Goal: Task Accomplishment & Management: Manage account settings

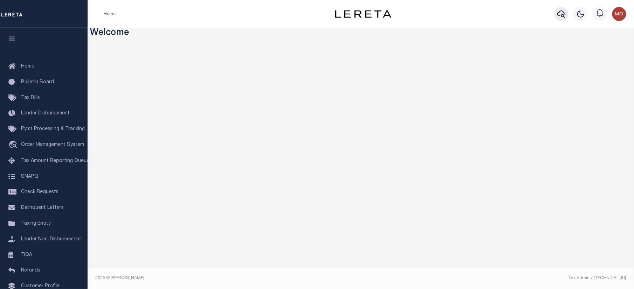
click at [561, 15] on icon "button" at bounding box center [561, 14] width 8 height 8
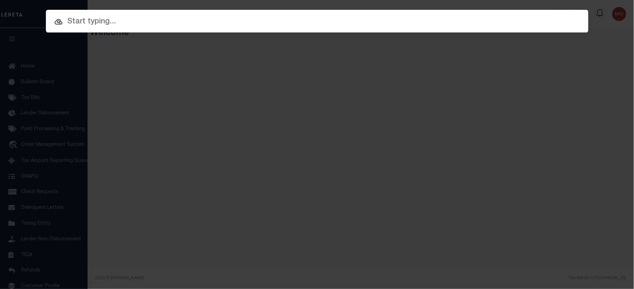
click at [97, 26] on input "text" at bounding box center [317, 22] width 543 height 12
paste input "2190468"
type input "2190468"
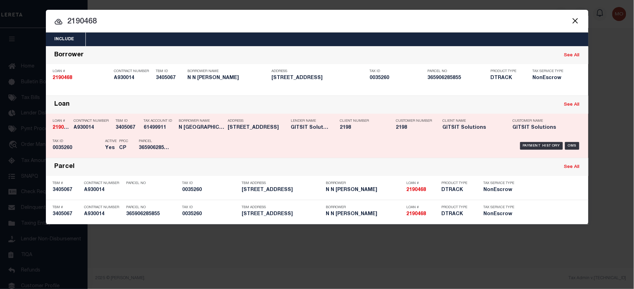
click at [155, 138] on div "Parcel 365906285855" at bounding box center [155, 146] width 32 height 20
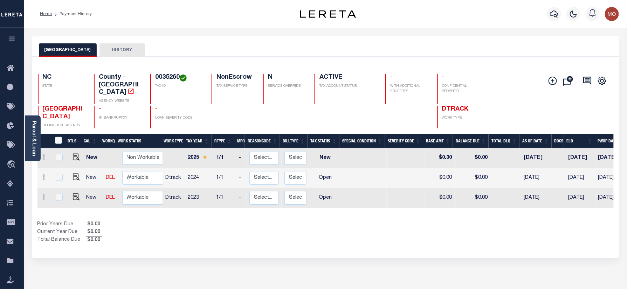
click at [167, 79] on h4 "0035260" at bounding box center [179, 78] width 48 height 8
copy h4 "0035260"
click at [553, 15] on icon "button" at bounding box center [554, 14] width 8 height 8
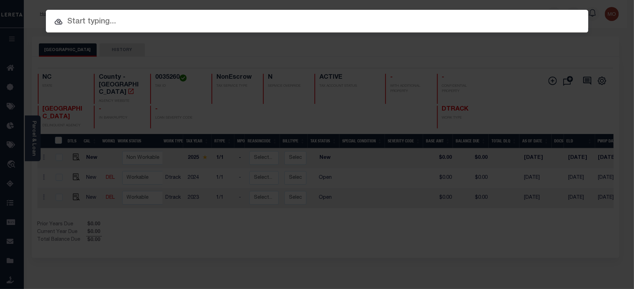
click at [98, 23] on input "text" at bounding box center [317, 22] width 543 height 12
paste input "12415408"
type input "12415408"
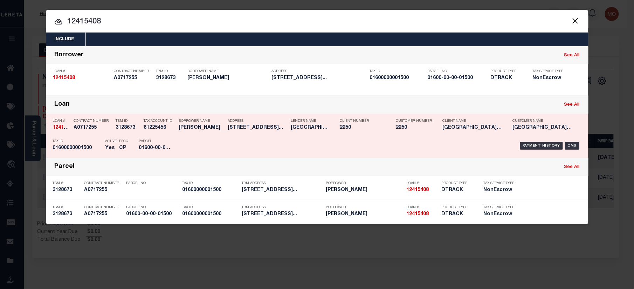
click at [111, 154] on div "Active Yes" at bounding box center [111, 146] width 12 height 20
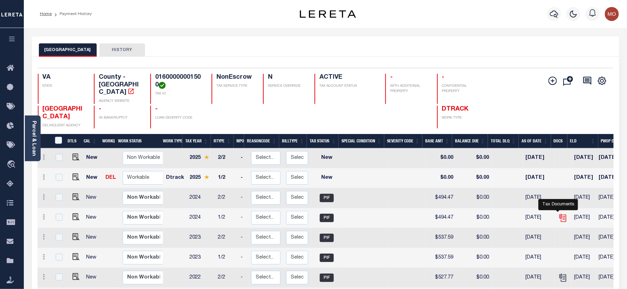
click at [558, 215] on icon "" at bounding box center [562, 218] width 9 height 9
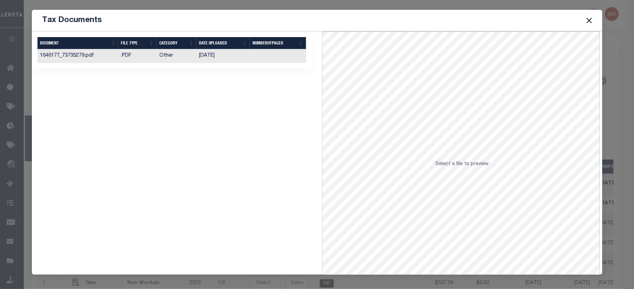
click at [184, 55] on td "Other" at bounding box center [177, 56] width 40 height 14
click at [589, 19] on button "Close" at bounding box center [589, 20] width 9 height 9
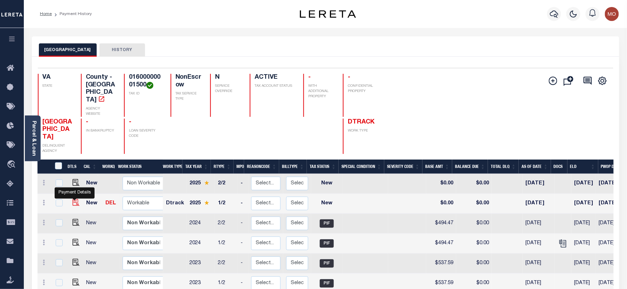
click at [74, 200] on img "" at bounding box center [76, 202] width 7 height 7
checkbox input "true"
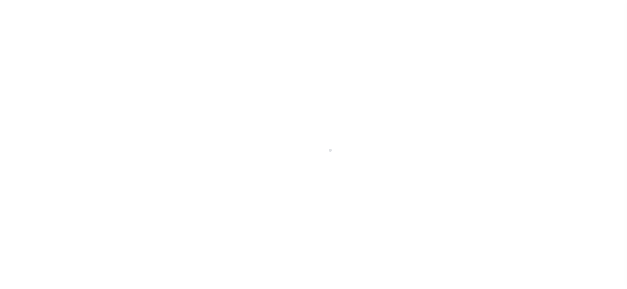
checkbox input "false"
type input "[DATE]"
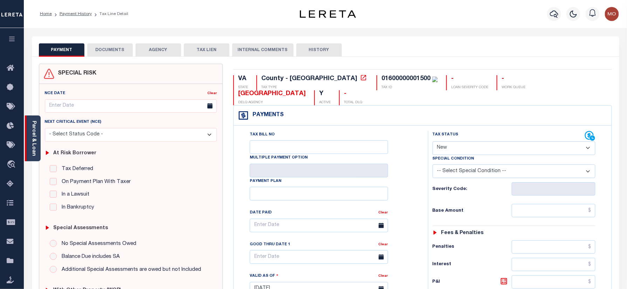
click at [37, 143] on div "Parcel & Loan" at bounding box center [33, 139] width 16 height 46
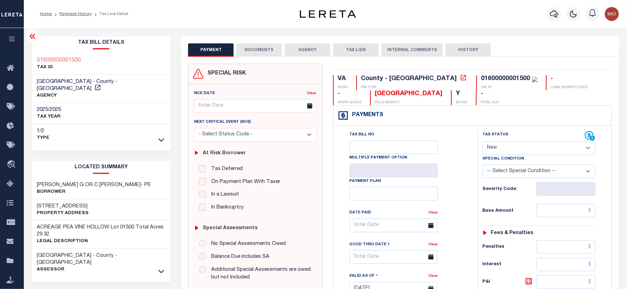
drag, startPoint x: 96, startPoint y: 195, endPoint x: 35, endPoint y: 198, distance: 60.7
click at [35, 200] on div "3239 PEAVINE HOLLOW RD Property Address" at bounding box center [101, 210] width 139 height 21
copy h3 "3239 PEAVINE HOLLOW"
click at [481, 82] on div "01600000001500" at bounding box center [505, 79] width 49 height 6
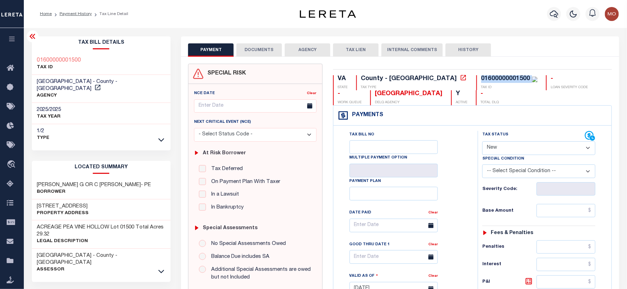
copy div "01600000001500"
click at [502, 147] on select "- Select Status Code - Open Due/Unpaid Paid Incomplete No Tax Due Internal Refu…" at bounding box center [538, 149] width 113 height 14
select select "PYD"
click at [482, 142] on select "- Select Status Code - Open Due/Unpaid Paid Incomplete No Tax Due Internal Refu…" at bounding box center [538, 149] width 113 height 14
type input "09/09/2025"
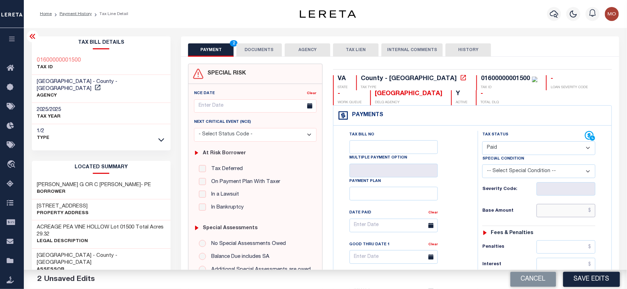
click at [554, 212] on input "text" at bounding box center [566, 210] width 59 height 13
paste input "555.17"
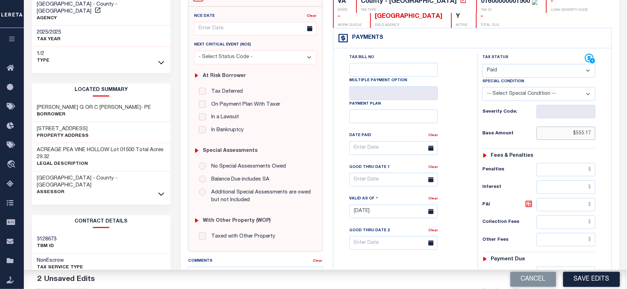
scroll to position [140, 0]
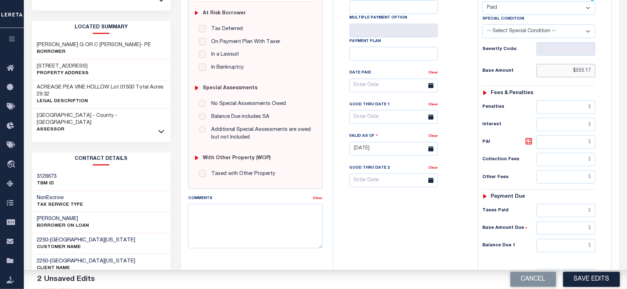
type input "$555.17"
drag, startPoint x: 559, startPoint y: 212, endPoint x: 559, endPoint y: 228, distance: 16.5
click at [559, 212] on input "text" at bounding box center [566, 210] width 59 height 13
paste input "555.17"
type input "$555.17"
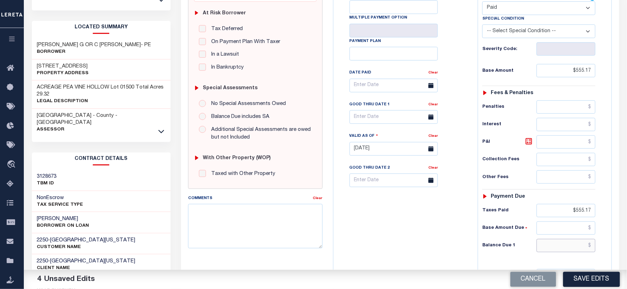
click at [555, 252] on input "text" at bounding box center [566, 245] width 59 height 13
type input "$0.00"
click at [357, 234] on div "Tax Bill No Multiple Payment Option Payment Plan Clear" at bounding box center [403, 145] width 137 height 309
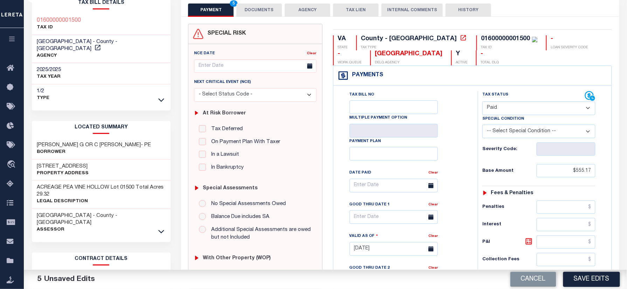
scroll to position [0, 0]
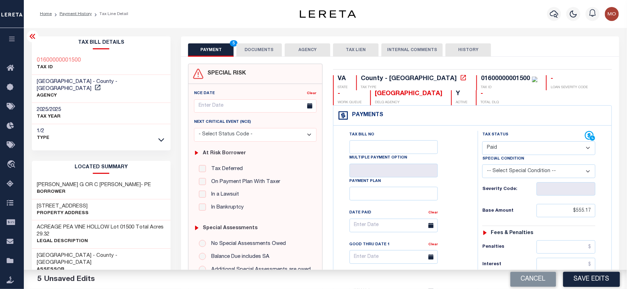
click at [481, 77] on div "01600000001500" at bounding box center [505, 79] width 49 height 6
copy div "01600000001500"
click at [240, 52] on button "DOCUMENTS" at bounding box center [259, 49] width 46 height 13
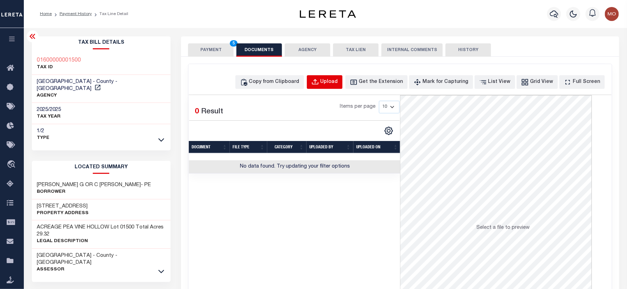
click at [337, 83] on div "Upload" at bounding box center [330, 82] width 18 height 8
select select "POP"
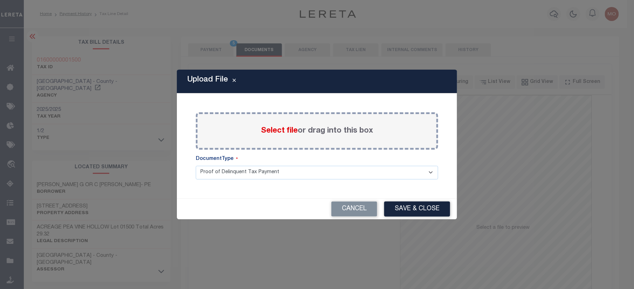
click at [290, 128] on span "Select file" at bounding box center [279, 131] width 37 height 8
click at [0, 0] on input "Select file or drag into this box" at bounding box center [0, 0] width 0 height 0
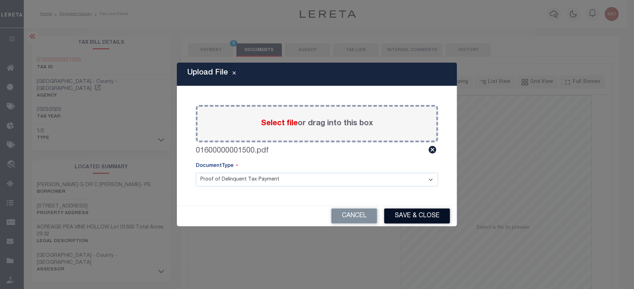
click at [400, 211] on button "Save & Close" at bounding box center [417, 216] width 66 height 15
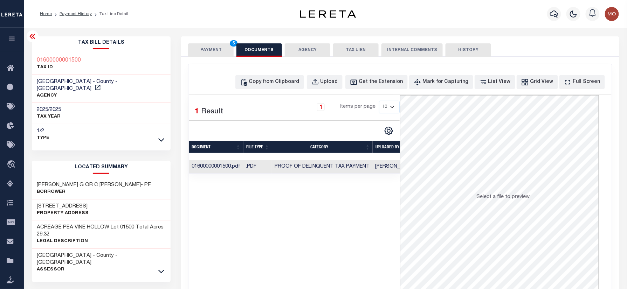
click at [210, 44] on button "PAYMENT 5" at bounding box center [211, 49] width 46 height 13
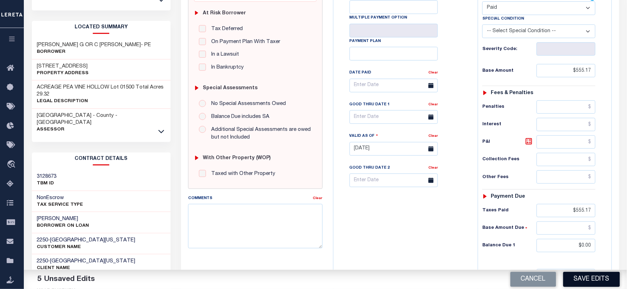
click at [586, 283] on button "Save Edits" at bounding box center [591, 279] width 57 height 15
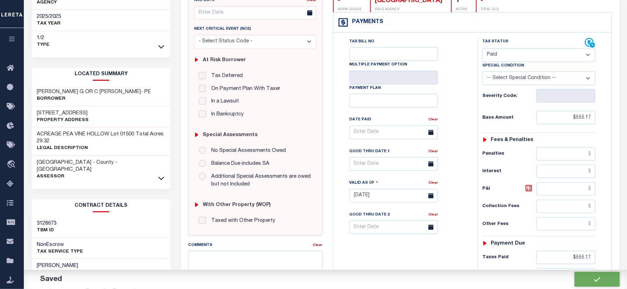
checkbox input "false"
type input "$555.17"
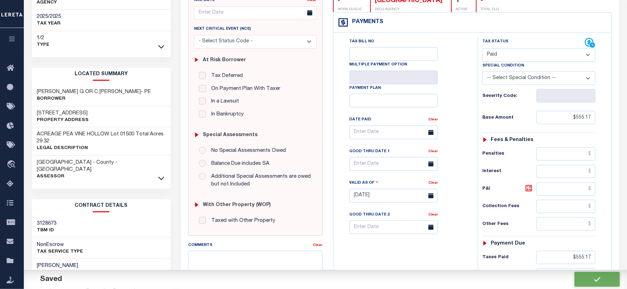
type input "$555.17"
type input "$0"
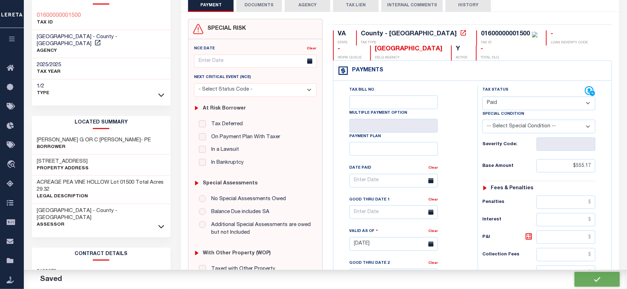
scroll to position [0, 0]
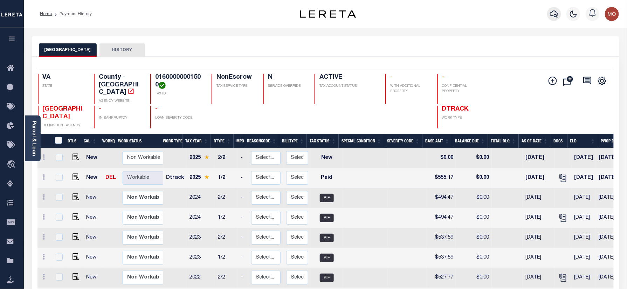
click at [554, 11] on icon "button" at bounding box center [554, 14] width 8 height 8
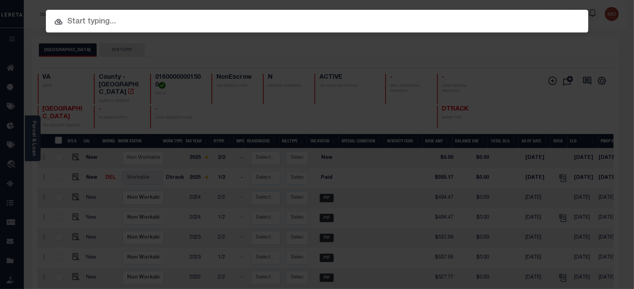
click at [116, 24] on input "text" at bounding box center [317, 22] width 543 height 12
paste input "128508"
type input "128508"
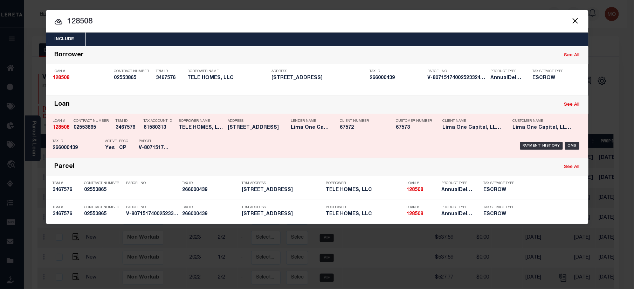
click at [115, 144] on div "PPCC CP" at bounding box center [124, 146] width 20 height 20
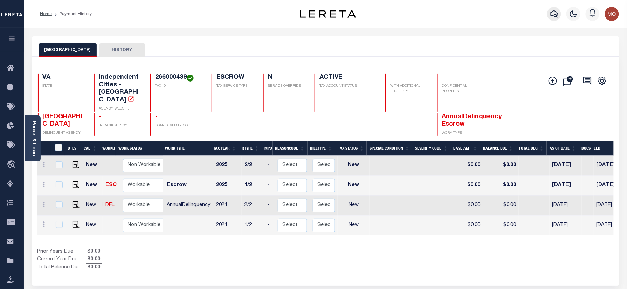
click at [555, 13] on icon "button" at bounding box center [554, 14] width 8 height 8
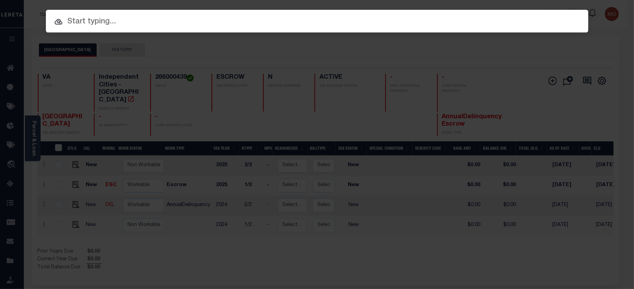
click at [88, 23] on input "text" at bounding box center [317, 22] width 543 height 12
paste input "126185"
type input "126185"
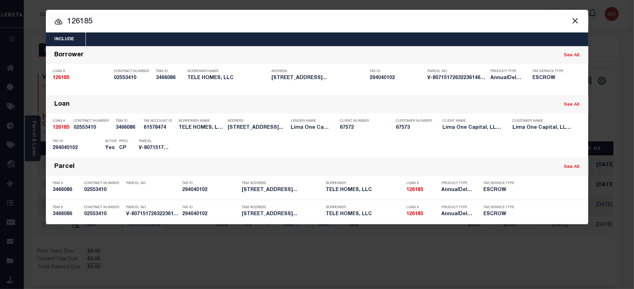
click at [123, 143] on p "PPCC" at bounding box center [123, 141] width 9 height 4
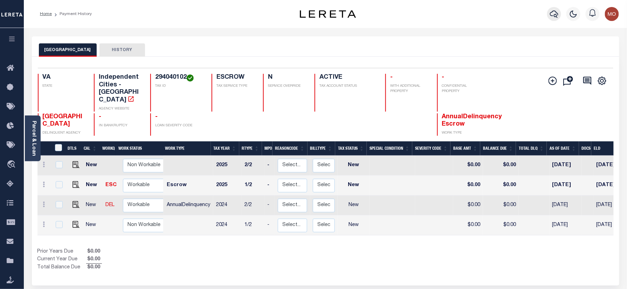
click at [556, 15] on icon "button" at bounding box center [554, 14] width 8 height 8
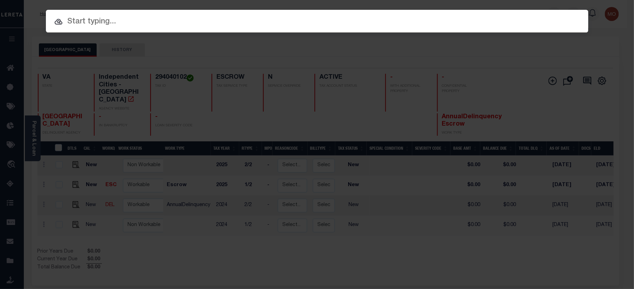
click at [88, 18] on input "text" at bounding box center [317, 22] width 543 height 12
paste input "113750"
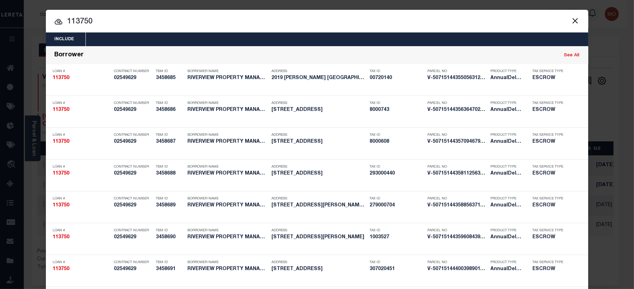
type input "113750"
click at [98, 22] on input "113750" at bounding box center [317, 22] width 543 height 12
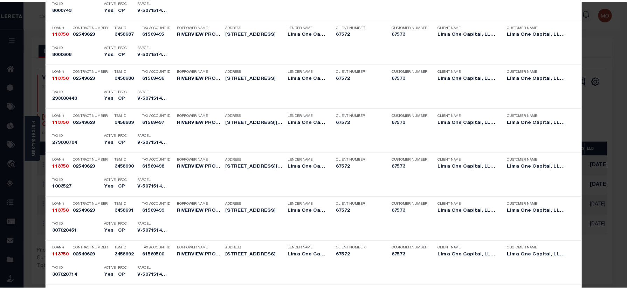
scroll to position [1083, 0]
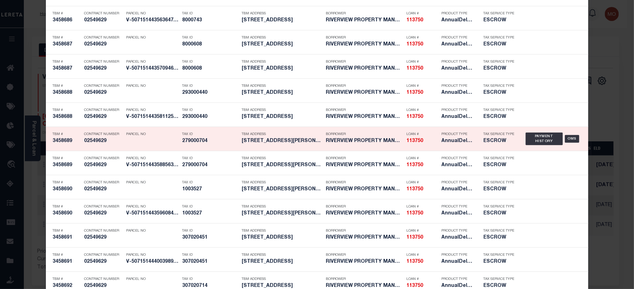
click at [202, 142] on h5 "279000704" at bounding box center [211, 141] width 56 height 6
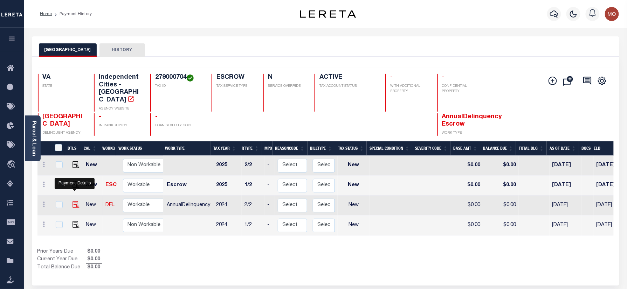
click at [75, 201] on img "" at bounding box center [76, 204] width 7 height 7
checkbox input "true"
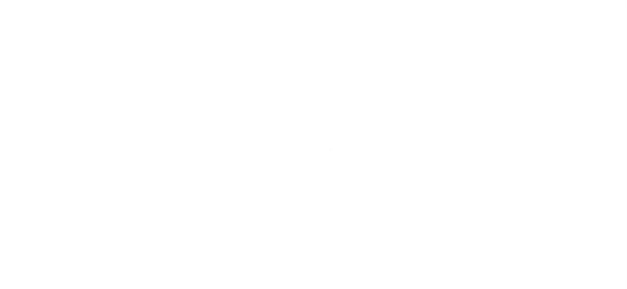
select select "NW2"
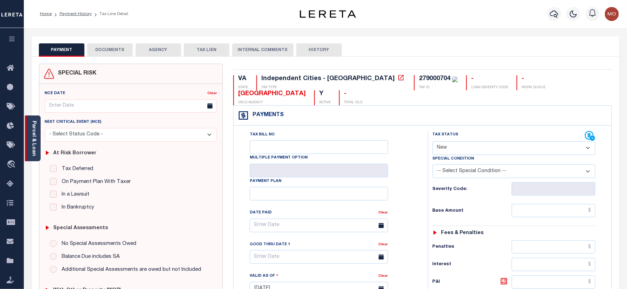
click at [32, 126] on link "Parcel & Loan" at bounding box center [33, 138] width 5 height 35
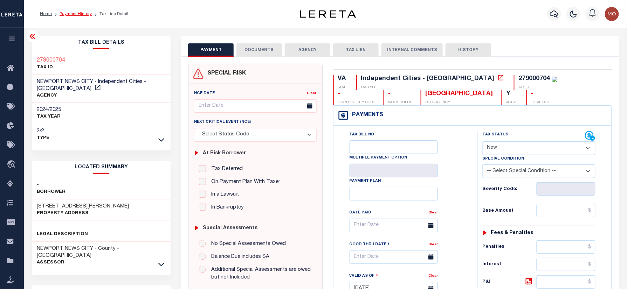
click at [73, 14] on link "Payment History" at bounding box center [76, 14] width 32 height 4
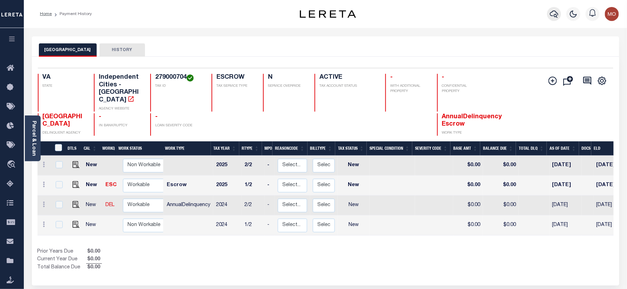
click at [552, 15] on icon "button" at bounding box center [554, 14] width 8 height 8
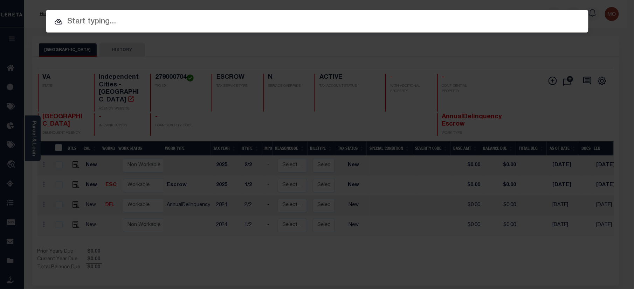
click at [98, 21] on input "text" at bounding box center [317, 22] width 543 height 12
paste input "116203"
type input "116203"
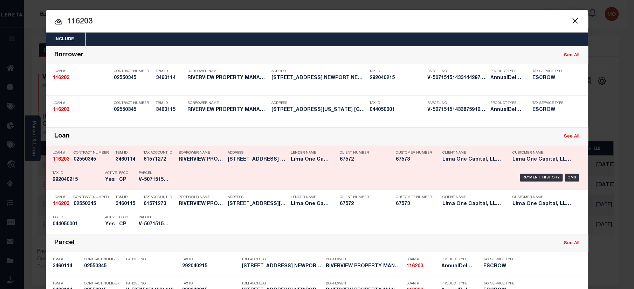
click at [91, 173] on p "Tax ID" at bounding box center [77, 173] width 49 height 4
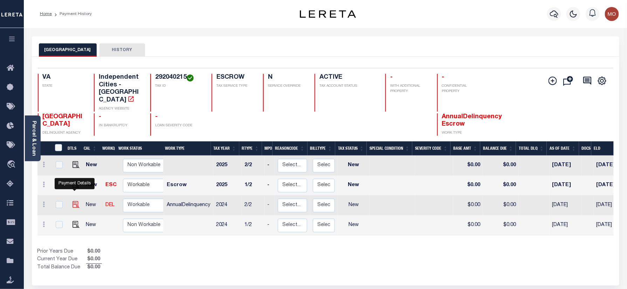
click at [75, 201] on img "" at bounding box center [76, 204] width 7 height 7
checkbox input "true"
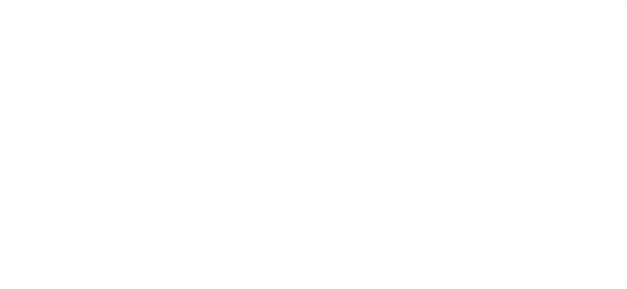
select select "NW2"
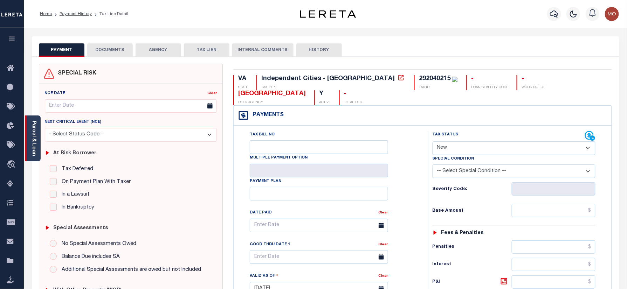
click at [33, 138] on link "Parcel & Loan" at bounding box center [33, 138] width 5 height 35
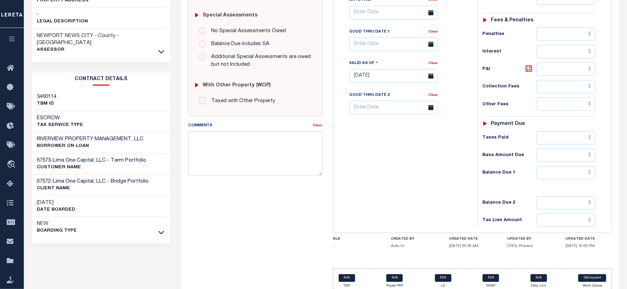
scroll to position [233, 0]
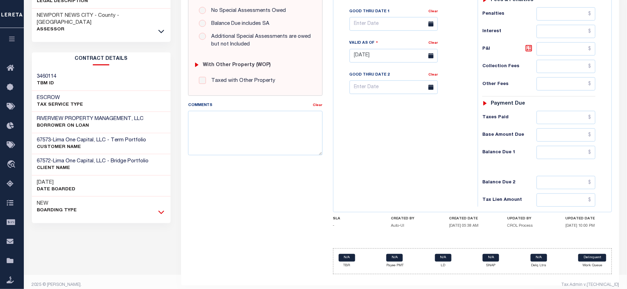
click at [161, 209] on icon at bounding box center [161, 212] width 6 height 7
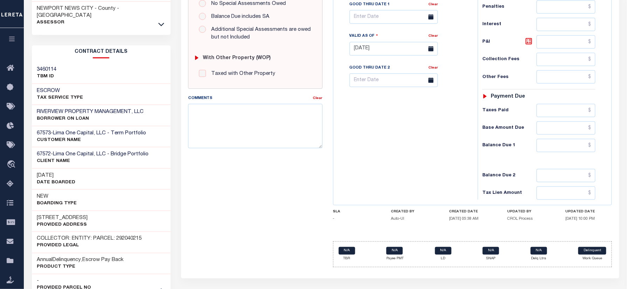
scroll to position [224, 0]
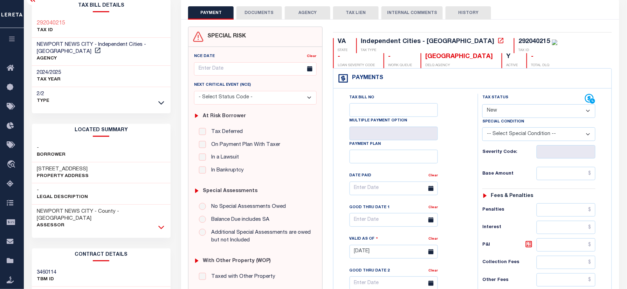
click at [162, 224] on icon at bounding box center [161, 227] width 6 height 7
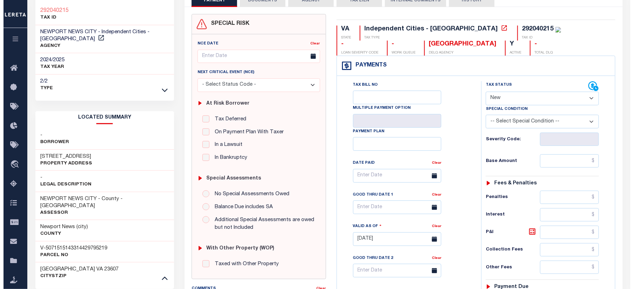
scroll to position [0, 0]
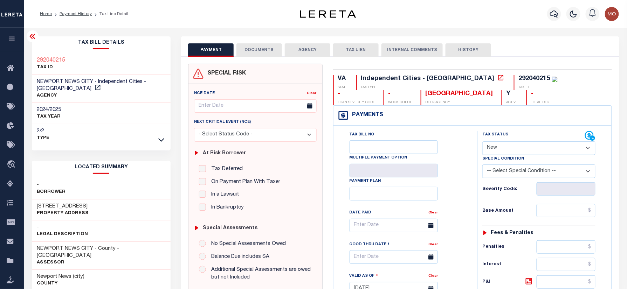
click at [327, 149] on div "SPECIAL RISK NCE Date Clear" at bounding box center [400, 289] width 434 height 450
drag, startPoint x: 327, startPoint y: 149, endPoint x: 333, endPoint y: 167, distance: 19.4
click at [333, 167] on div "Payments Warning! Search Status is not "Completed", amounts can not be keyed. T…" at bounding box center [472, 275] width 279 height 341
click at [160, 136] on icon at bounding box center [161, 139] width 6 height 7
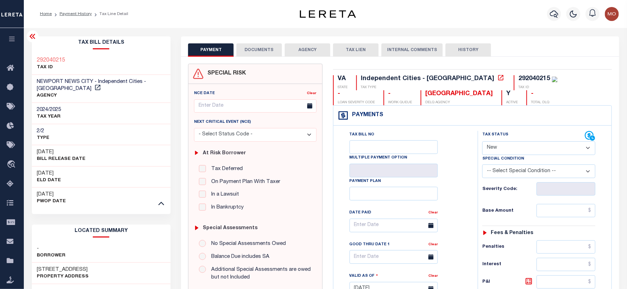
drag, startPoint x: 36, startPoint y: 166, endPoint x: 66, endPoint y: 166, distance: 29.8
click at [66, 166] on div "06/05/2025 ELD Date" at bounding box center [101, 176] width 139 height 21
drag, startPoint x: 66, startPoint y: 166, endPoint x: 74, endPoint y: 196, distance: 31.5
click at [76, 202] on div "Tax Bill Details 292040215 TAX ID AGENCY 2025" at bounding box center [101, 125] width 139 height 178
click at [552, 13] on icon "button" at bounding box center [554, 14] width 8 height 8
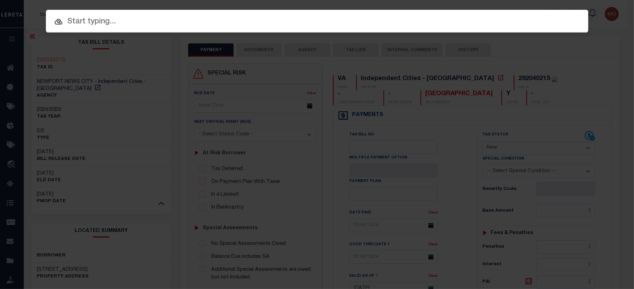
click at [109, 22] on input "text" at bounding box center [317, 22] width 543 height 12
paste input "120784"
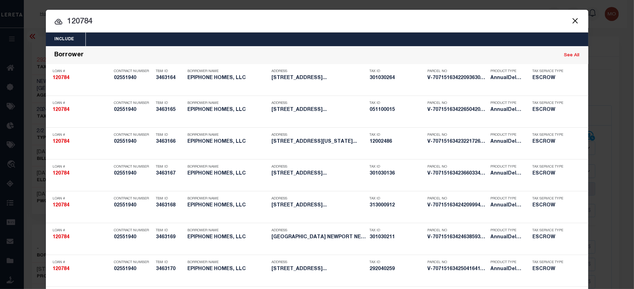
type input "120784"
click at [106, 20] on input "120784" at bounding box center [317, 22] width 543 height 12
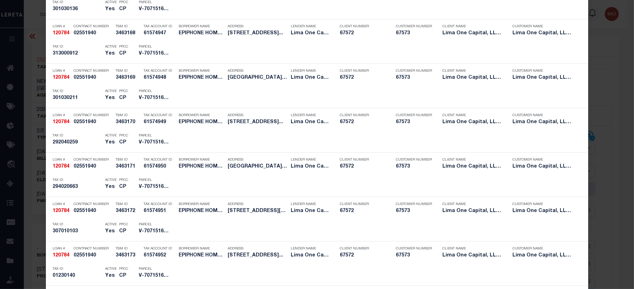
scroll to position [1333, 0]
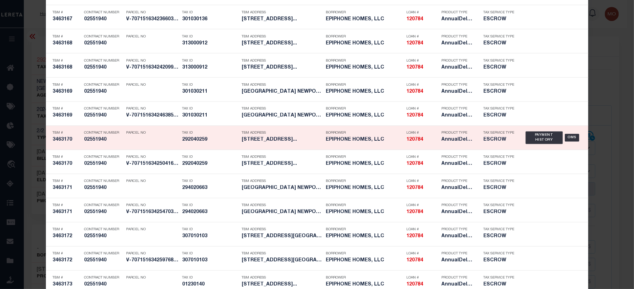
click at [204, 143] on h5 "292040259" at bounding box center [211, 140] width 56 height 6
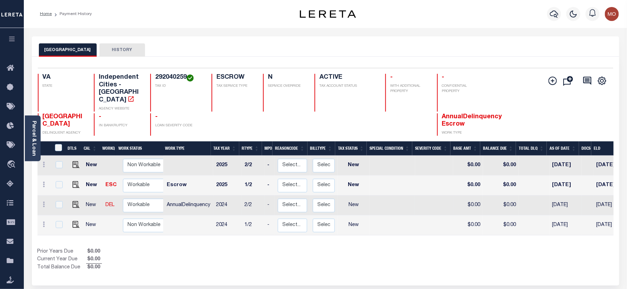
click at [194, 196] on td "AnnualDelinquency" at bounding box center [188, 206] width 49 height 20
checkbox input "true"
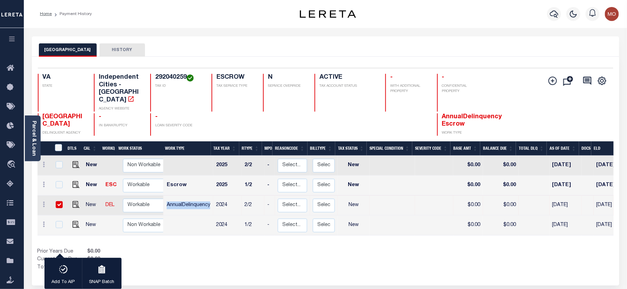
click at [194, 196] on td "AnnualDelinquency" at bounding box center [188, 206] width 49 height 20
checkbox input "false"
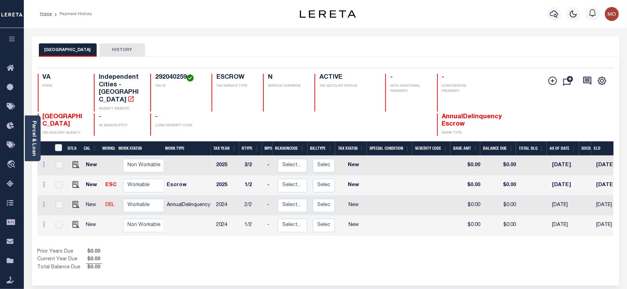
drag, startPoint x: 194, startPoint y: 190, endPoint x: 204, endPoint y: 243, distance: 54.6
click at [204, 248] on div "Prior Years Due $0.00 Current Year Due $0.00 Total Balance Due $0.00" at bounding box center [181, 259] width 288 height 23
drag, startPoint x: 296, startPoint y: 226, endPoint x: 398, endPoint y: 233, distance: 102.2
click at [398, 234] on div "DTLS CAL WorkQ Work Status Work Type Tax Year RType MPO ReasonCode BillType Tax…" at bounding box center [325, 207] width 576 height 130
click at [78, 176] on td at bounding box center [74, 186] width 17 height 20
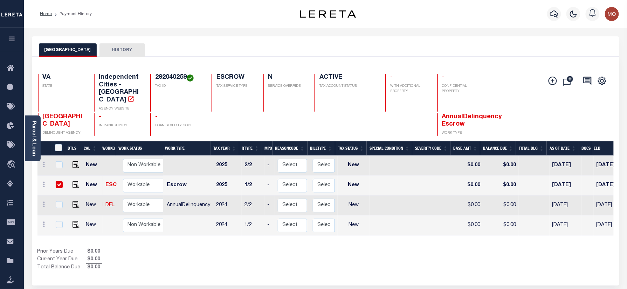
checkbox input "true"
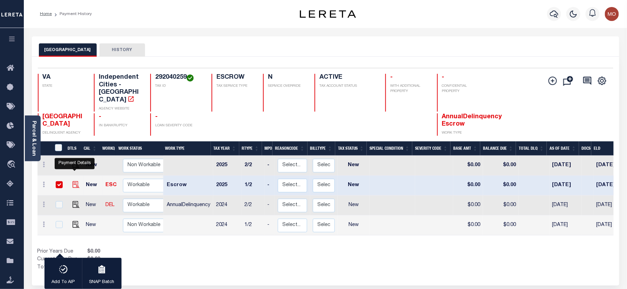
click at [73, 181] on img "" at bounding box center [76, 184] width 7 height 7
checkbox input "false"
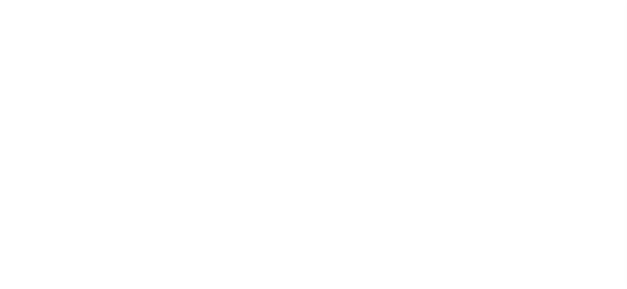
select select "NW2"
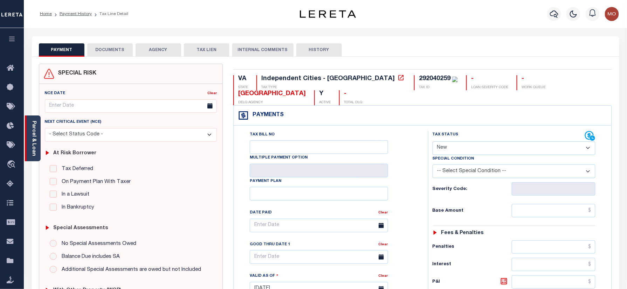
click at [32, 128] on link "Parcel & Loan" at bounding box center [33, 138] width 5 height 35
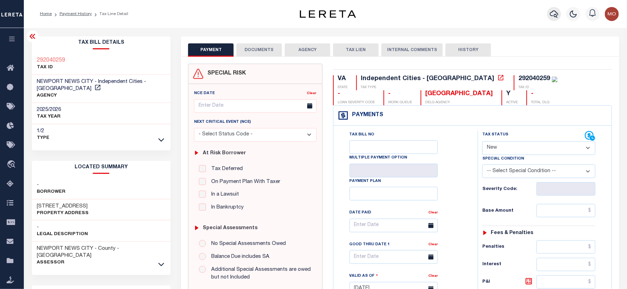
click at [554, 14] on icon "button" at bounding box center [554, 14] width 8 height 8
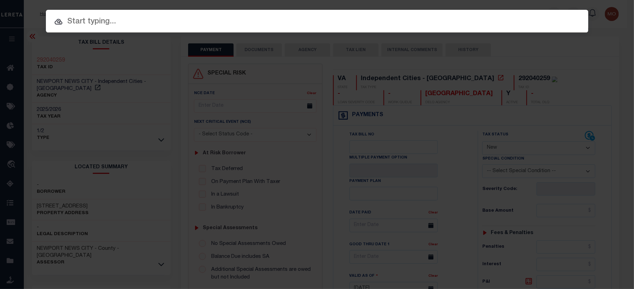
click at [98, 23] on input "text" at bounding box center [317, 22] width 543 height 12
paste input "113750"
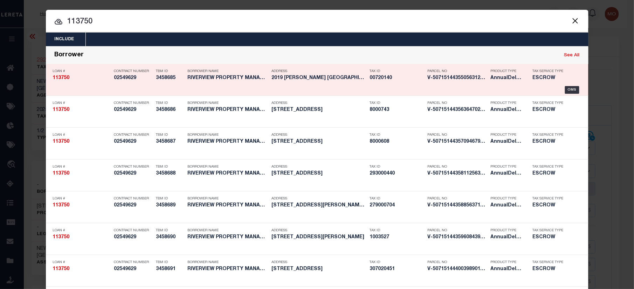
type input "113750"
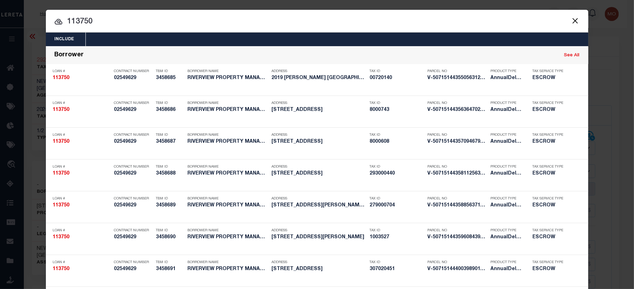
click at [101, 25] on input "113750" at bounding box center [317, 22] width 543 height 12
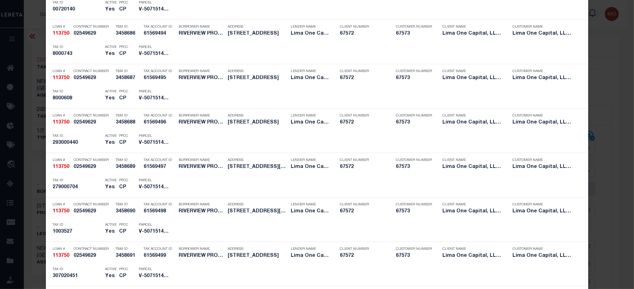
scroll to position [1034, 0]
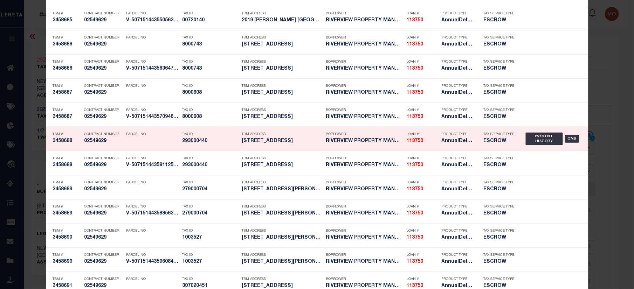
click at [201, 144] on h5 "293000440" at bounding box center [211, 141] width 56 height 6
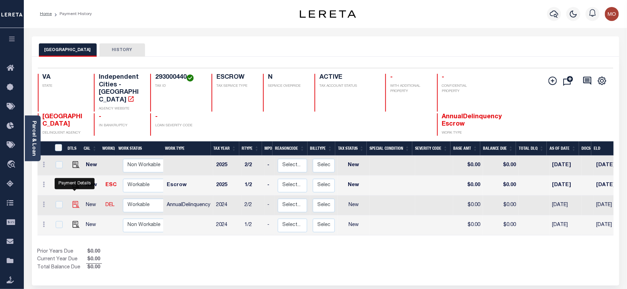
click at [73, 201] on img "" at bounding box center [76, 204] width 7 height 7
checkbox input "true"
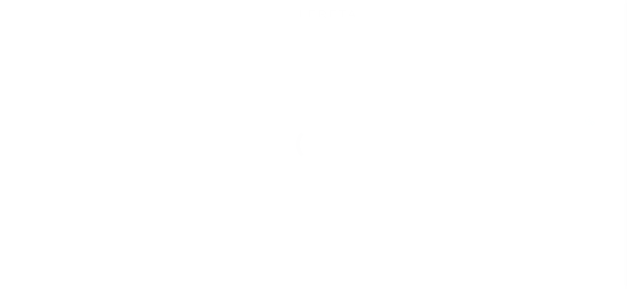
select select "NW2"
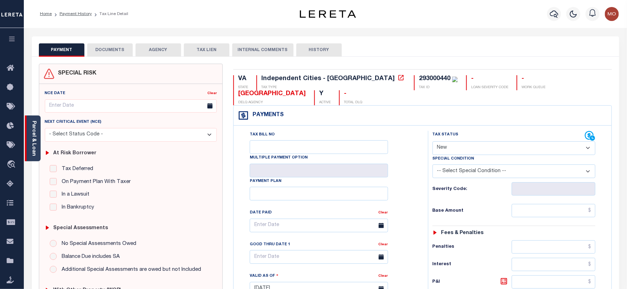
click at [32, 138] on link "Parcel & Loan" at bounding box center [33, 138] width 5 height 35
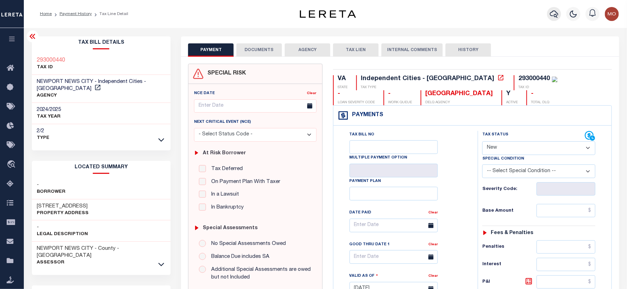
click at [557, 12] on icon "button" at bounding box center [554, 14] width 8 height 8
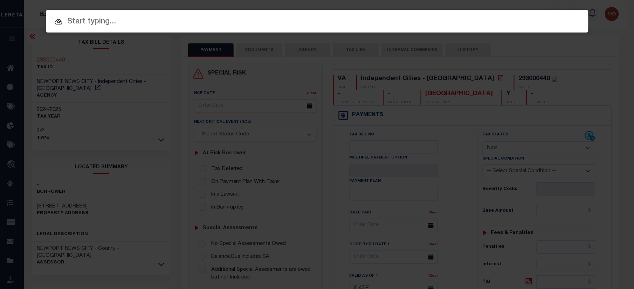
click at [91, 20] on input "text" at bounding box center [317, 22] width 543 height 12
paste input "120784"
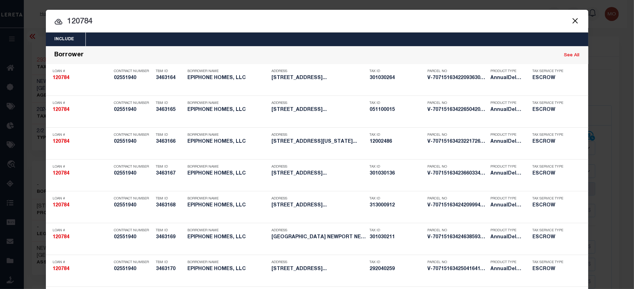
type input "120784"
click at [101, 26] on input "120784" at bounding box center [317, 22] width 543 height 12
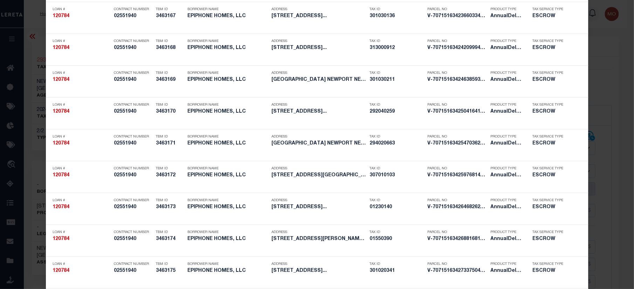
scroll to position [1382, 0]
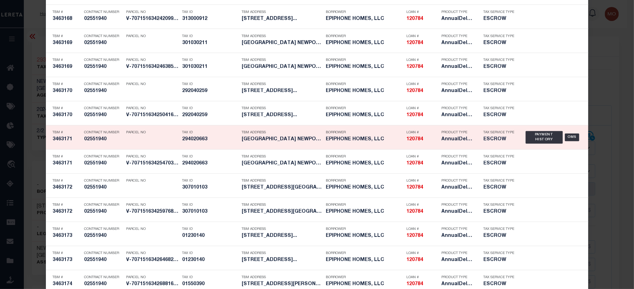
click at [188, 148] on div "Tax ID 294020663" at bounding box center [211, 138] width 56 height 20
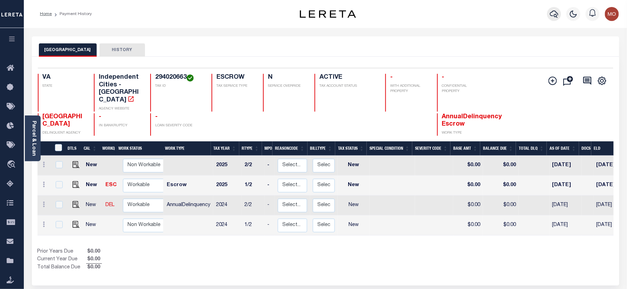
click at [556, 14] on icon "button" at bounding box center [554, 14] width 8 height 8
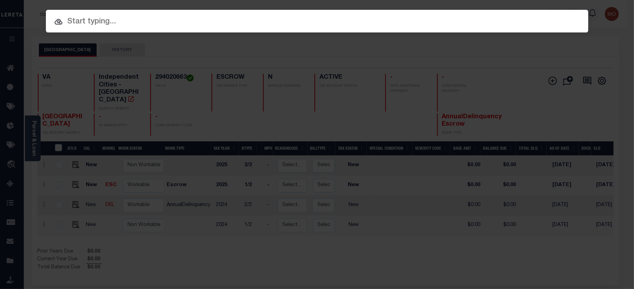
click at [97, 22] on input "text" at bounding box center [317, 22] width 543 height 12
paste input "126185"
type input "126185"
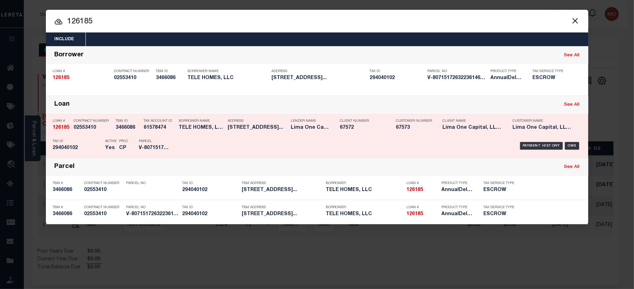
click at [93, 143] on p "Tax ID" at bounding box center [77, 141] width 49 height 4
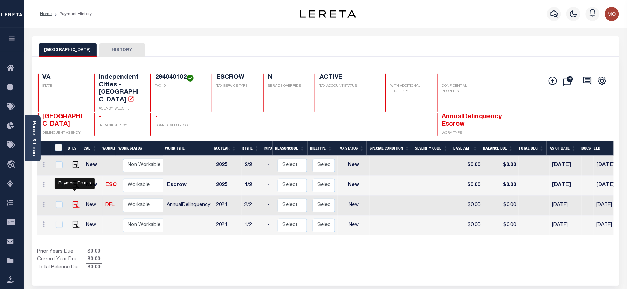
click at [75, 201] on img "" at bounding box center [76, 204] width 7 height 7
checkbox input "true"
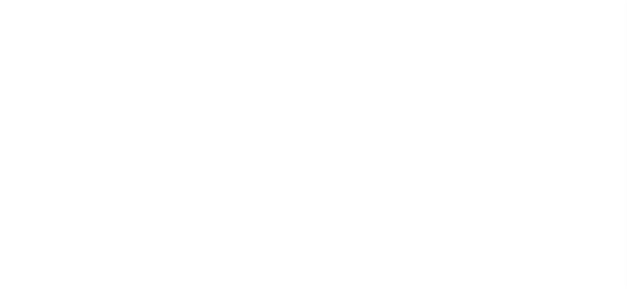
select select "NW2"
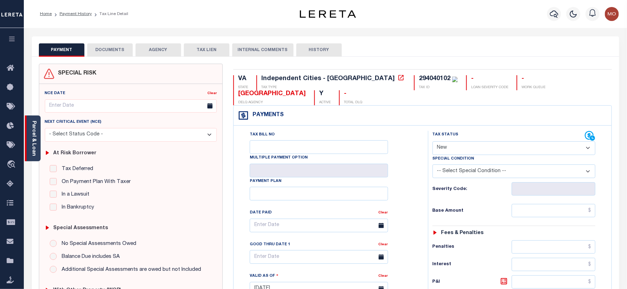
click at [38, 141] on div "Parcel & Loan" at bounding box center [33, 139] width 16 height 46
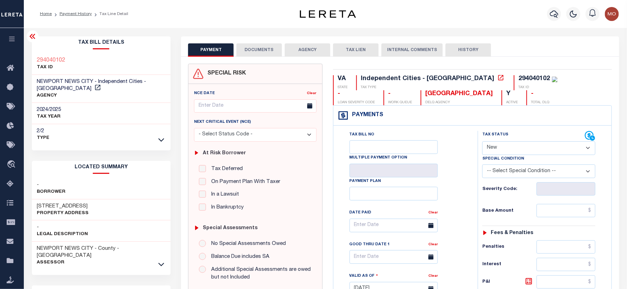
click at [78, 11] on li "Payment History" at bounding box center [72, 14] width 40 height 6
click at [74, 16] on link "Payment History" at bounding box center [76, 14] width 32 height 4
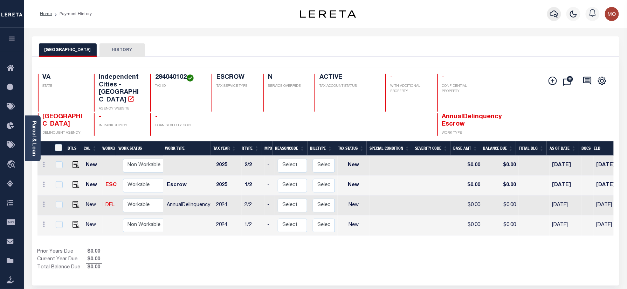
click at [559, 12] on button "button" at bounding box center [554, 14] width 14 height 14
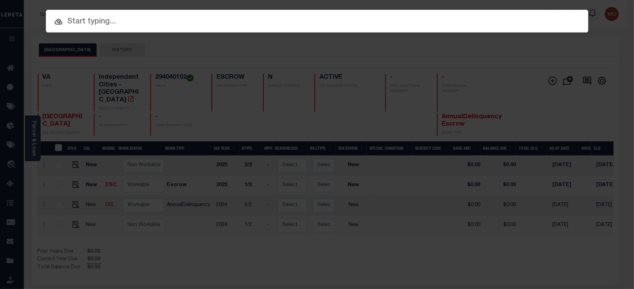
click at [133, 20] on input "text" at bounding box center [317, 22] width 543 height 12
paste input "118442"
type input "118442"
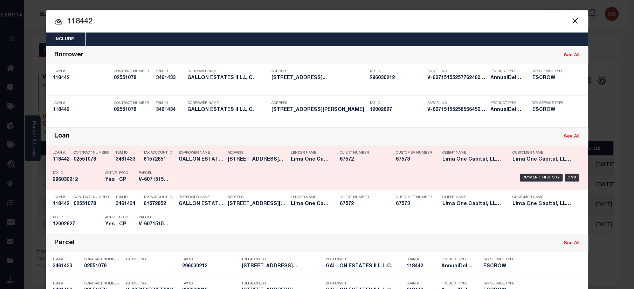
click at [86, 179] on h5 "296030212" at bounding box center [77, 180] width 49 height 6
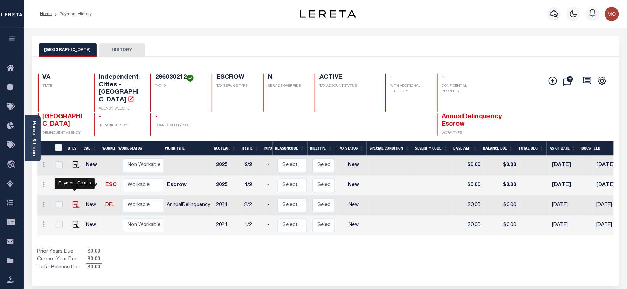
click at [73, 201] on img "" at bounding box center [76, 204] width 7 height 7
checkbox input "true"
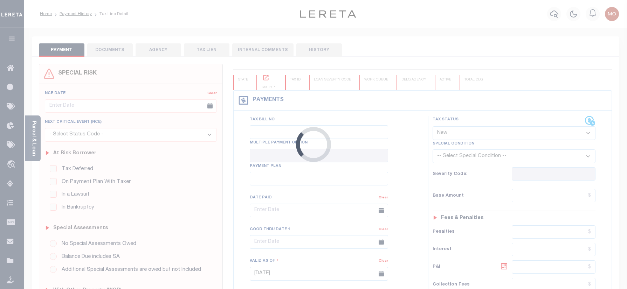
select select "NW2"
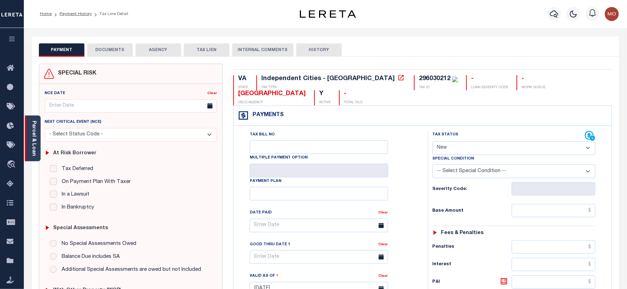
click at [31, 132] on link "Parcel & Loan" at bounding box center [33, 138] width 5 height 35
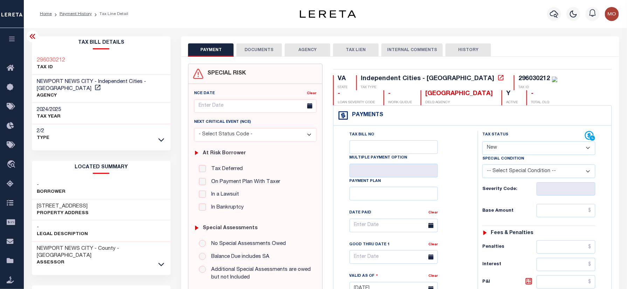
click at [179, 202] on div "PAYMENT DOCUMENTS AGENCY DELINQUENT PAYEE" at bounding box center [400, 282] width 448 height 493
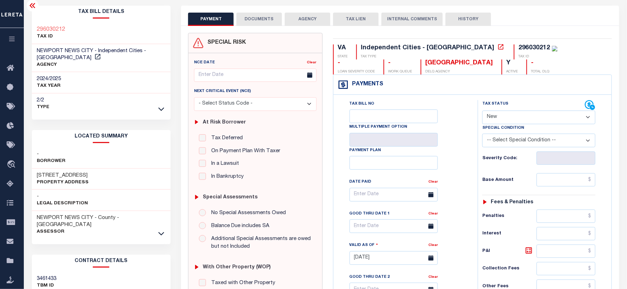
scroll to position [47, 0]
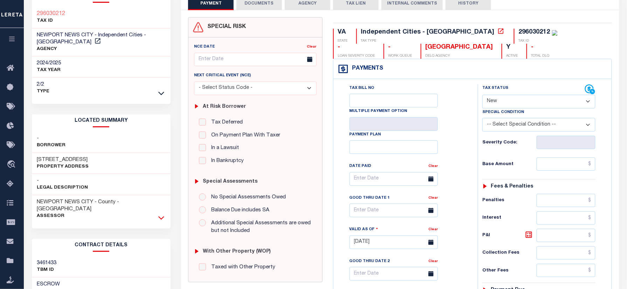
click at [162, 217] on icon at bounding box center [161, 219] width 6 height 4
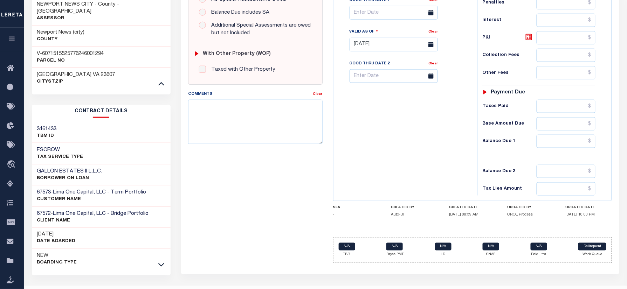
scroll to position [249, 0]
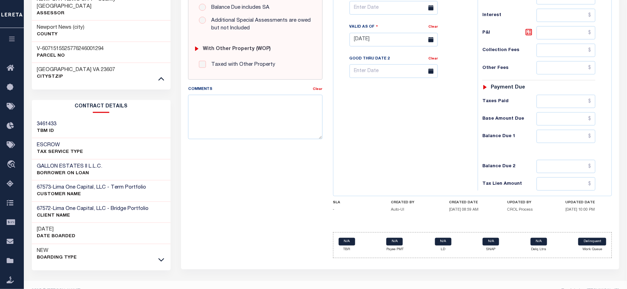
click at [398, 140] on div "Tax Bill No Multiple Payment Option Payment Plan Clear" at bounding box center [403, 36] width 137 height 309
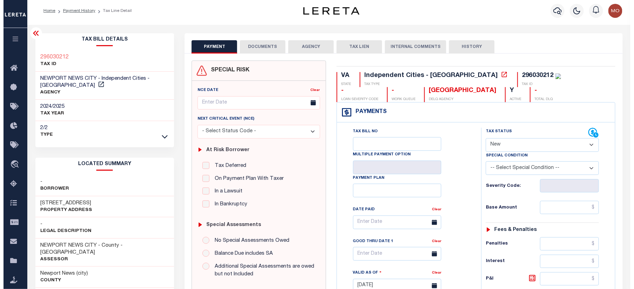
scroll to position [0, 0]
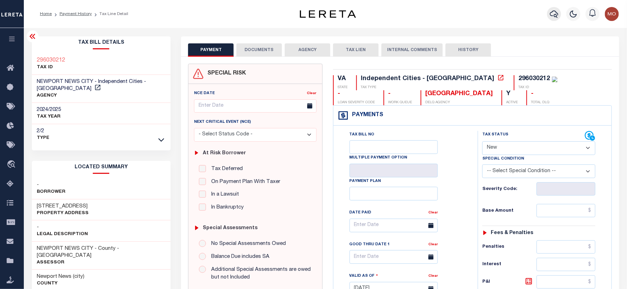
click at [552, 13] on icon "button" at bounding box center [554, 14] width 8 height 8
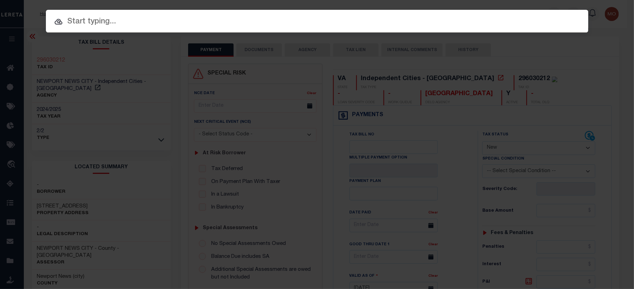
click at [103, 23] on input "text" at bounding box center [317, 22] width 543 height 12
paste input "40000621"
type input "40000621"
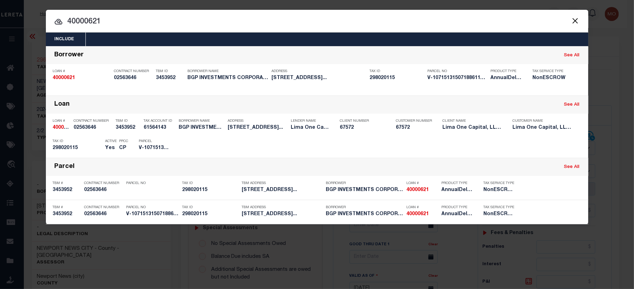
click at [140, 139] on p "Parcel" at bounding box center [155, 141] width 32 height 4
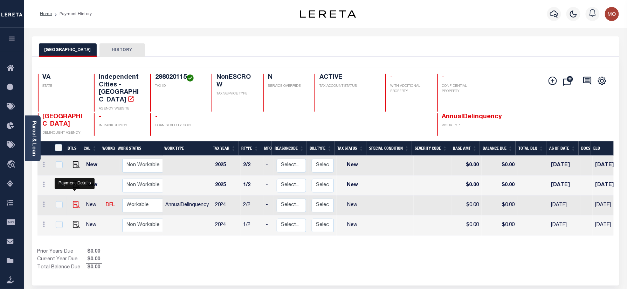
click at [73, 201] on img "" at bounding box center [76, 204] width 7 height 7
checkbox input "true"
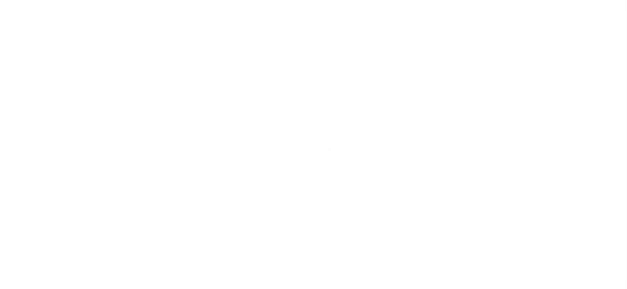
select select "NW2"
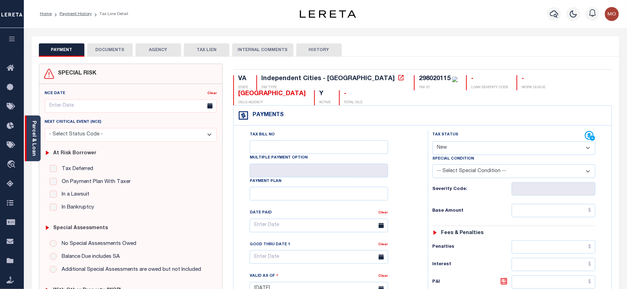
click at [33, 125] on link "Parcel & Loan" at bounding box center [33, 138] width 5 height 35
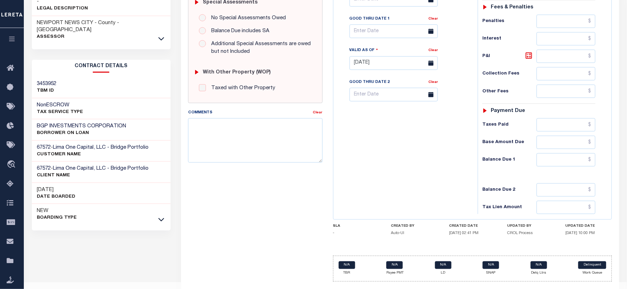
scroll to position [233, 0]
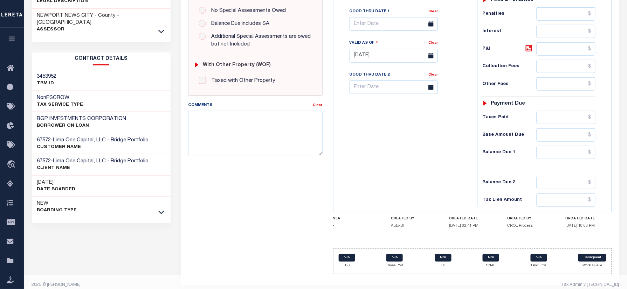
drag, startPoint x: 161, startPoint y: 201, endPoint x: 151, endPoint y: 199, distance: 10.7
click at [161, 209] on icon at bounding box center [161, 212] width 6 height 7
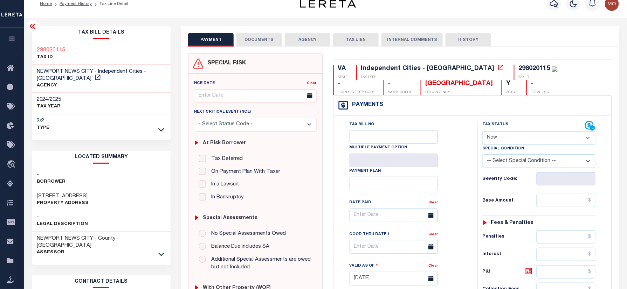
scroll to position [0, 0]
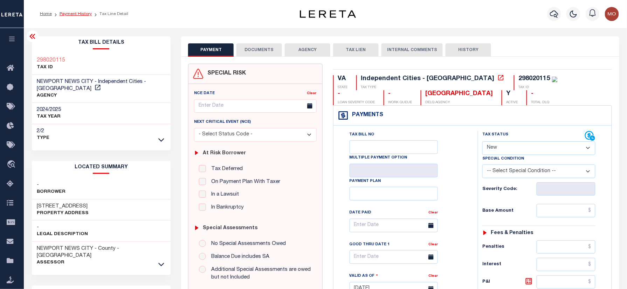
click at [74, 13] on link "Payment History" at bounding box center [76, 14] width 32 height 4
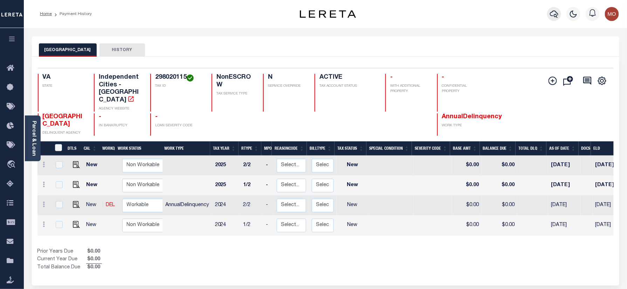
click at [549, 13] on button "button" at bounding box center [554, 14] width 14 height 14
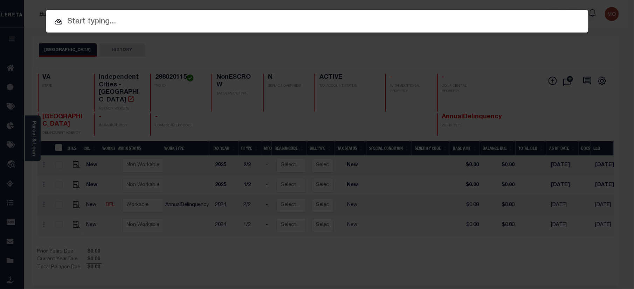
click at [94, 14] on div at bounding box center [317, 21] width 543 height 22
click at [100, 22] on input "text" at bounding box center [317, 22] width 543 height 12
paste input "122434"
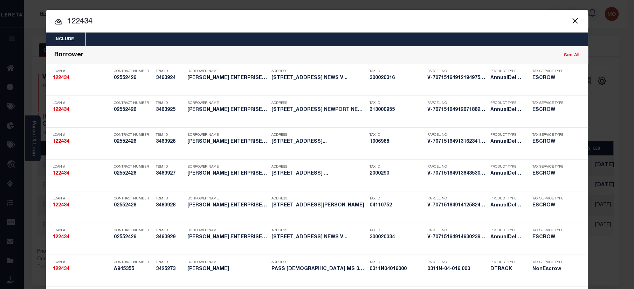
type input "122434"
click at [96, 18] on input "122434" at bounding box center [317, 22] width 543 height 12
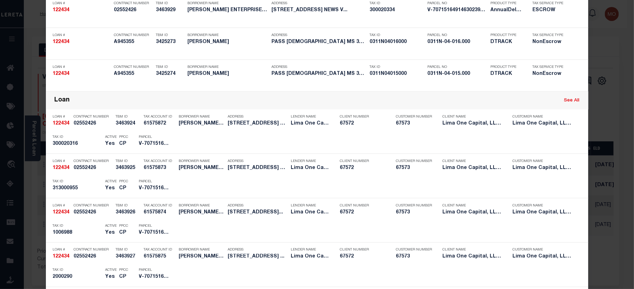
scroll to position [582, 0]
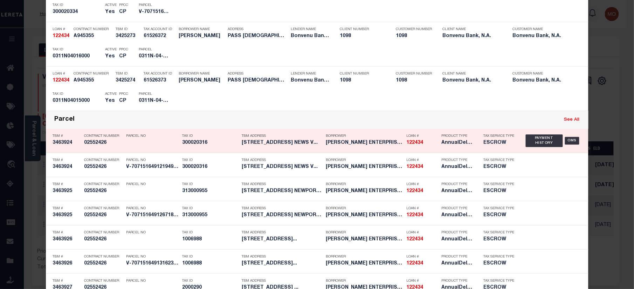
click at [229, 146] on h5 "300020316" at bounding box center [211, 143] width 56 height 6
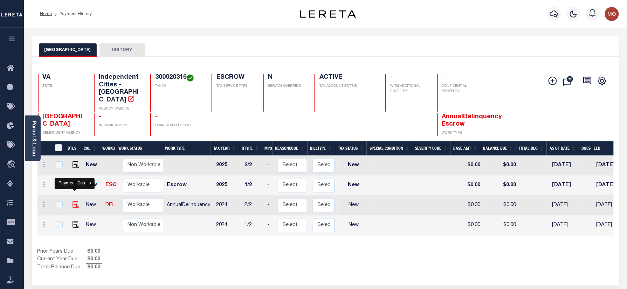
click at [74, 201] on img "" at bounding box center [76, 204] width 7 height 7
checkbox input "true"
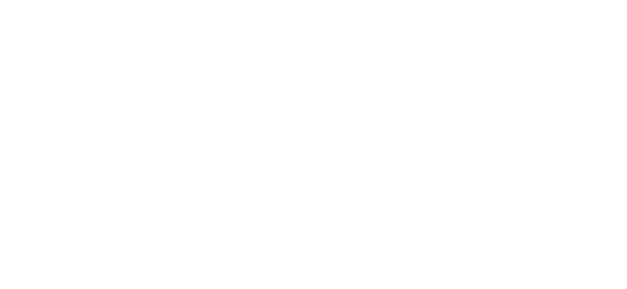
select select "NW2"
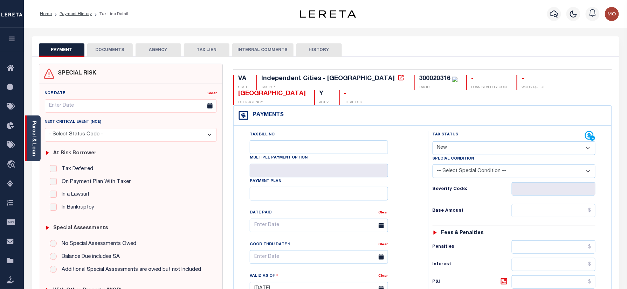
click at [34, 140] on link "Parcel & Loan" at bounding box center [33, 138] width 5 height 35
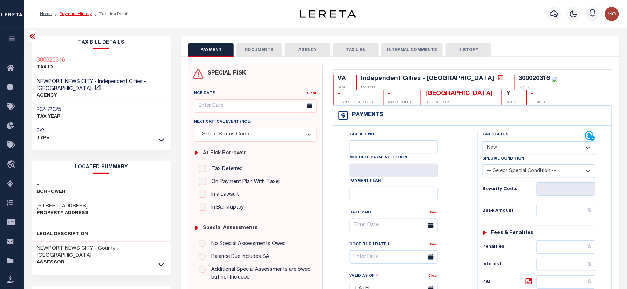
click at [76, 13] on link "Payment History" at bounding box center [76, 14] width 32 height 4
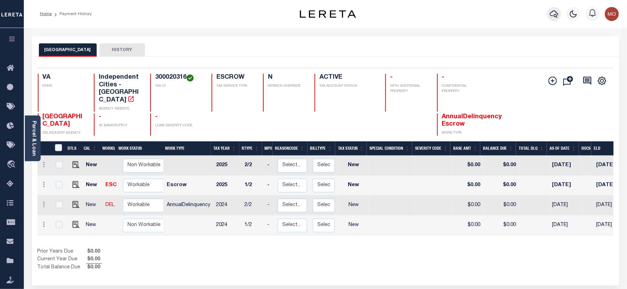
click at [554, 16] on icon "button" at bounding box center [554, 14] width 8 height 7
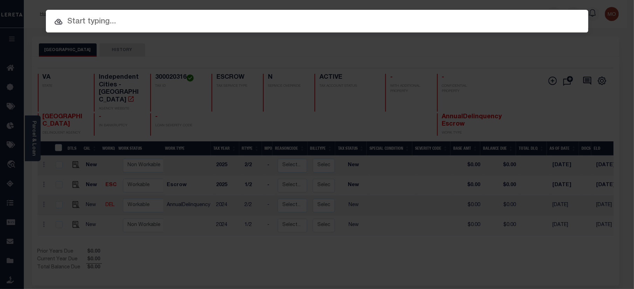
click at [83, 23] on input "text" at bounding box center [317, 22] width 543 height 12
paste input "122434"
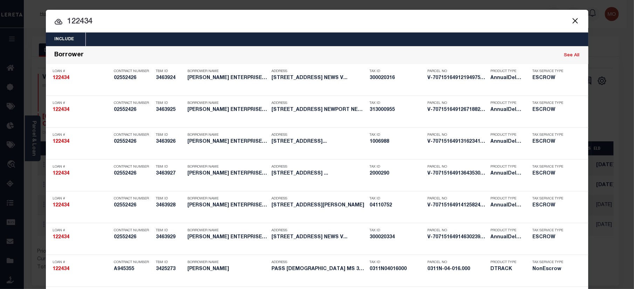
type input "122434"
click at [107, 20] on input "122434" at bounding box center [317, 22] width 543 height 12
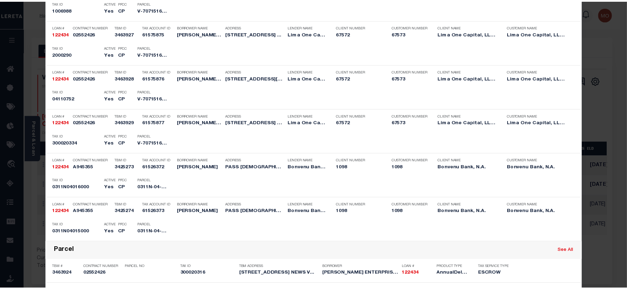
scroll to position [821, 0]
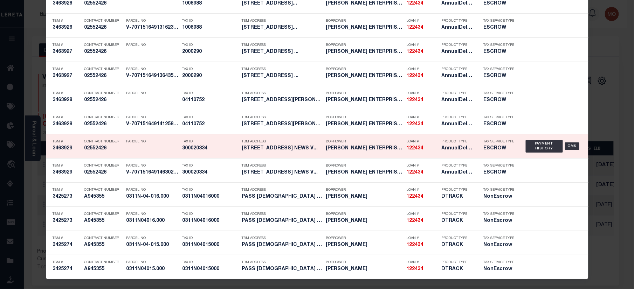
click at [167, 147] on div "Parcel No" at bounding box center [152, 146] width 53 height 20
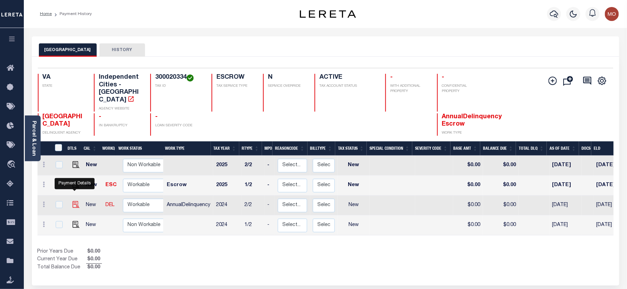
click at [76, 201] on img "" at bounding box center [76, 204] width 7 height 7
checkbox input "true"
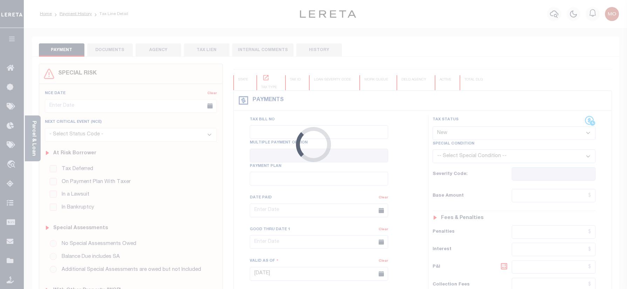
select select "NW2"
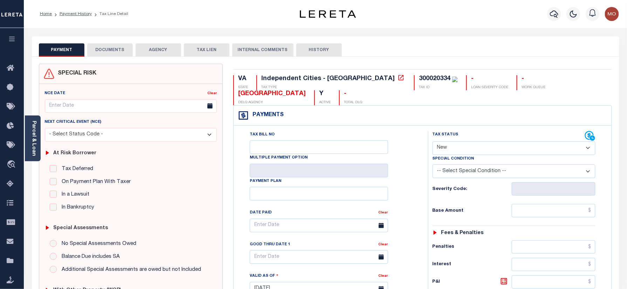
click at [36, 133] on link "Parcel & Loan" at bounding box center [33, 138] width 5 height 35
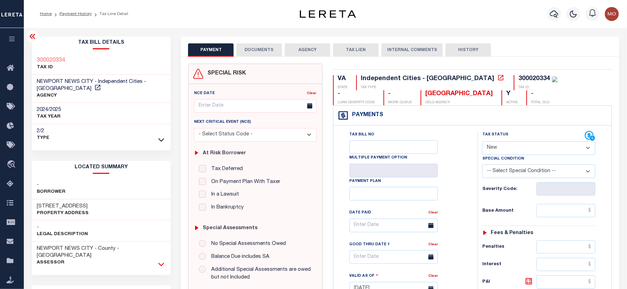
click at [164, 261] on icon at bounding box center [161, 264] width 6 height 7
click at [72, 15] on link "Payment History" at bounding box center [76, 14] width 32 height 4
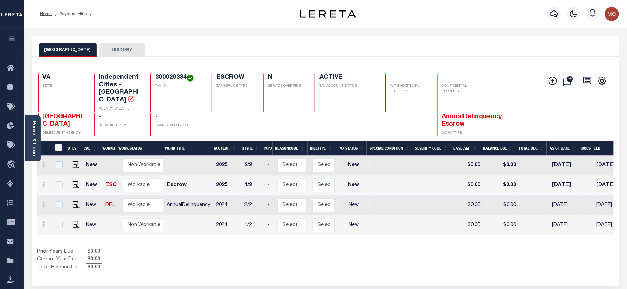
click at [32, 131] on link "Parcel & Loan" at bounding box center [33, 138] width 5 height 35
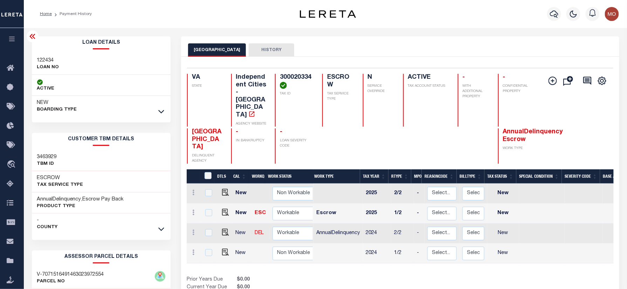
drag, startPoint x: 159, startPoint y: 111, endPoint x: 137, endPoint y: 115, distance: 21.8
click at [158, 111] on link at bounding box center [161, 111] width 8 height 5
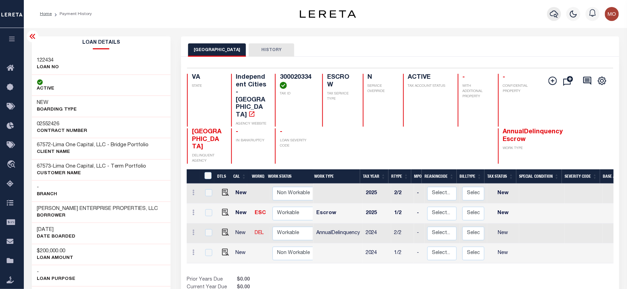
click at [556, 13] on icon "button" at bounding box center [554, 14] width 8 height 8
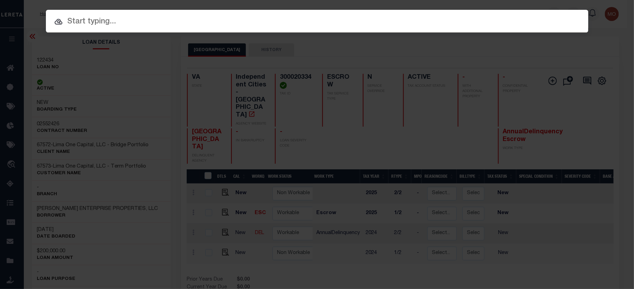
click at [103, 21] on input "text" at bounding box center [317, 22] width 543 height 12
paste input "123679"
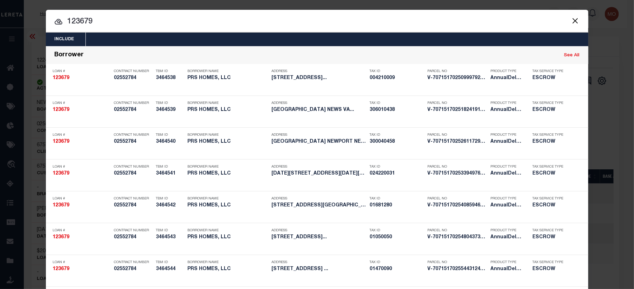
type input "123679"
click at [97, 22] on input "123679" at bounding box center [317, 22] width 543 height 12
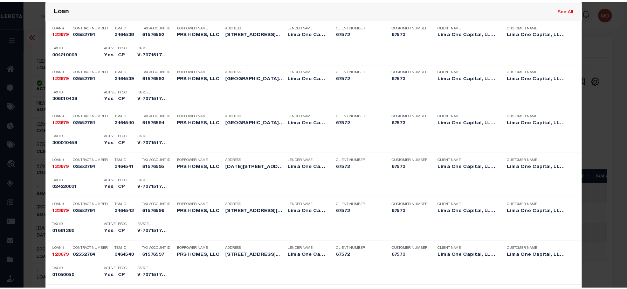
scroll to position [909, 0]
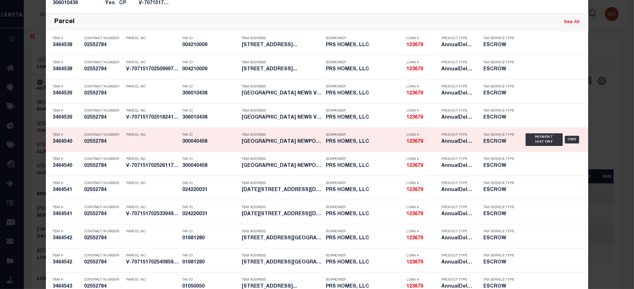
click at [206, 144] on h5 "300040458" at bounding box center [211, 142] width 56 height 6
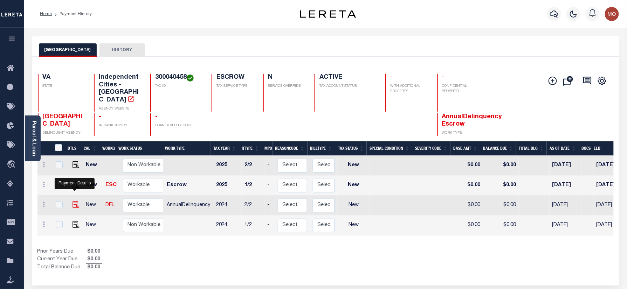
click at [76, 201] on img "" at bounding box center [76, 204] width 7 height 7
checkbox input "true"
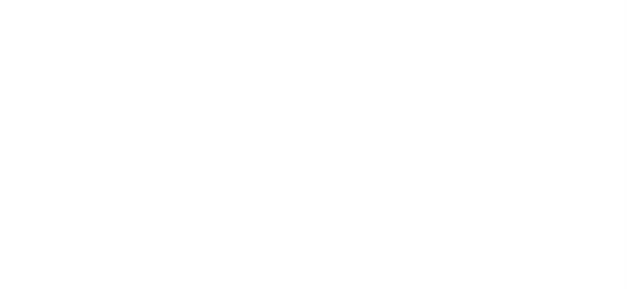
select select "NW2"
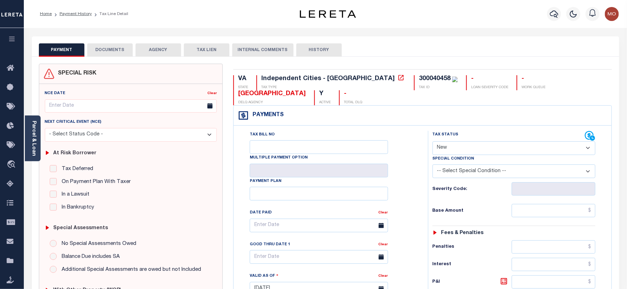
click at [36, 136] on div "Parcel & Loan" at bounding box center [33, 139] width 16 height 46
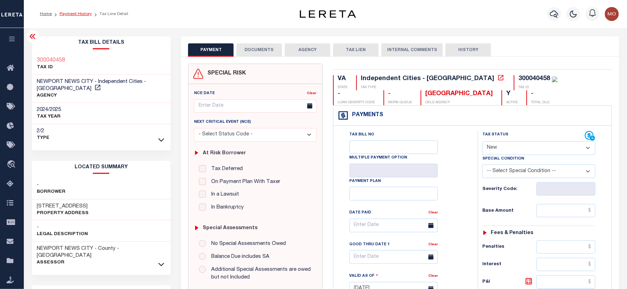
click at [78, 15] on link "Payment History" at bounding box center [76, 14] width 32 height 4
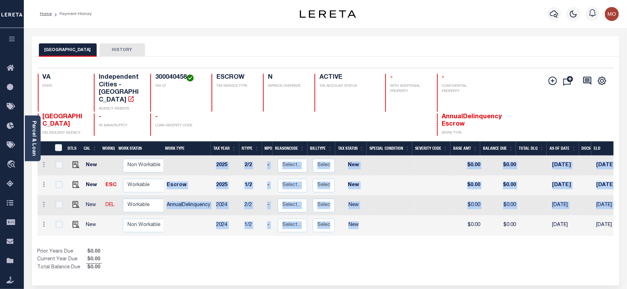
drag, startPoint x: 406, startPoint y: 220, endPoint x: 473, endPoint y: 223, distance: 67.3
click at [473, 223] on div "DTLS CAL WorkQ Work Status Work Type Tax Year RType MPO ReasonCode BillType Tax…" at bounding box center [325, 196] width 576 height 80
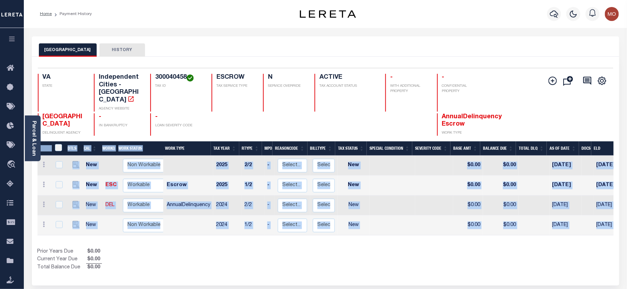
drag, startPoint x: 473, startPoint y: 223, endPoint x: 463, endPoint y: 223, distance: 10.2
click at [463, 223] on div "DTLS CAL WorkQ Work Status Work Type Tax Year RType MPO ReasonCode BillType Tax…" at bounding box center [325, 207] width 576 height 130
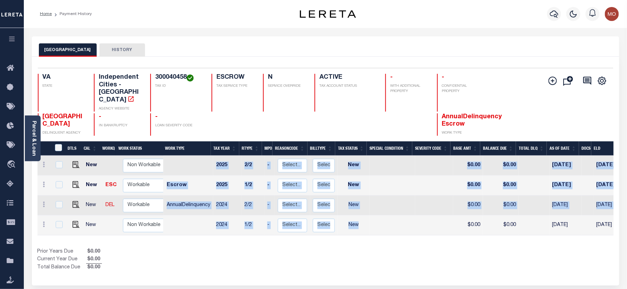
click at [464, 223] on div "DTLS CAL WorkQ Work Status Work Type Tax Year RType MPO ReasonCode BillType Tax…" at bounding box center [325, 196] width 576 height 80
click at [557, 14] on icon "button" at bounding box center [554, 14] width 8 height 8
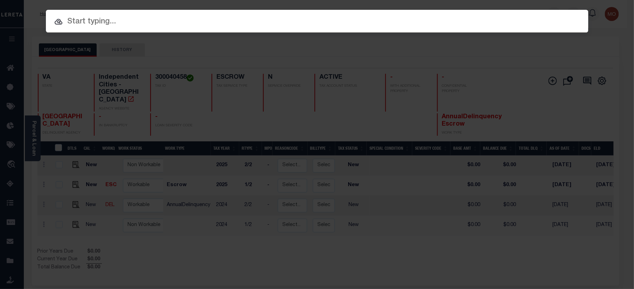
click at [128, 30] on div at bounding box center [317, 21] width 543 height 22
click at [121, 27] on input "text" at bounding box center [317, 22] width 543 height 12
paste input "116423"
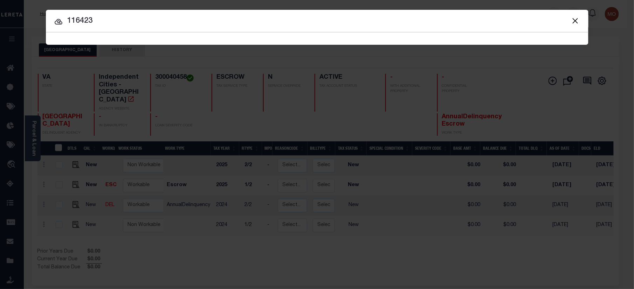
type input "116423"
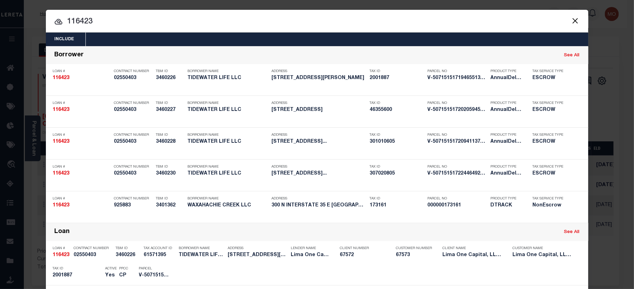
click at [110, 24] on input "116423" at bounding box center [317, 22] width 543 height 12
click at [99, 26] on input "116423" at bounding box center [317, 22] width 543 height 12
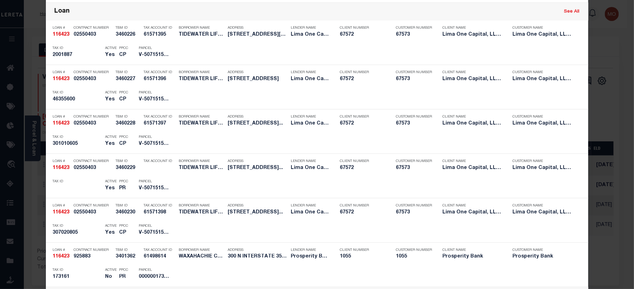
scroll to position [494, 0]
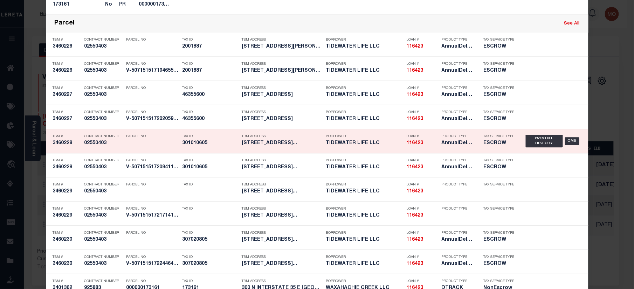
click at [216, 144] on h5 "301010605" at bounding box center [211, 143] width 56 height 6
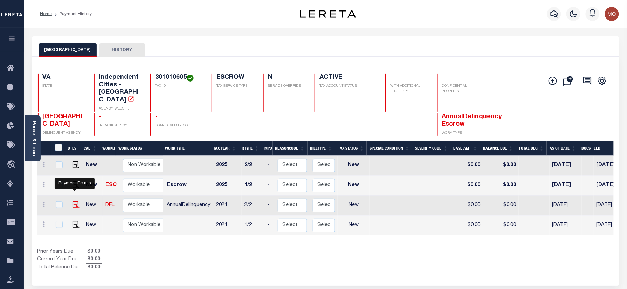
click at [76, 201] on img "" at bounding box center [76, 204] width 7 height 7
checkbox input "true"
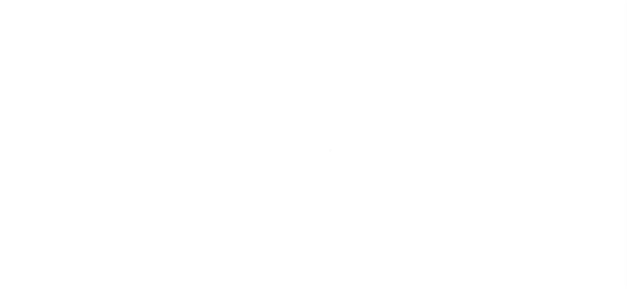
select select "NW2"
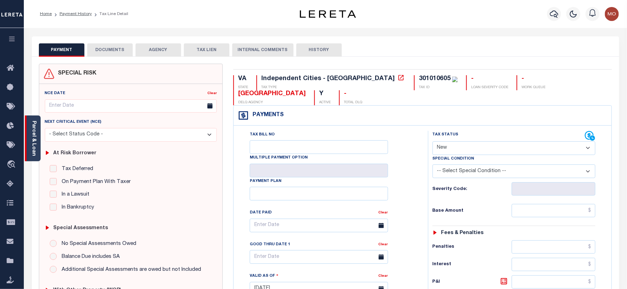
click at [37, 129] on div "Parcel & Loan" at bounding box center [33, 139] width 16 height 46
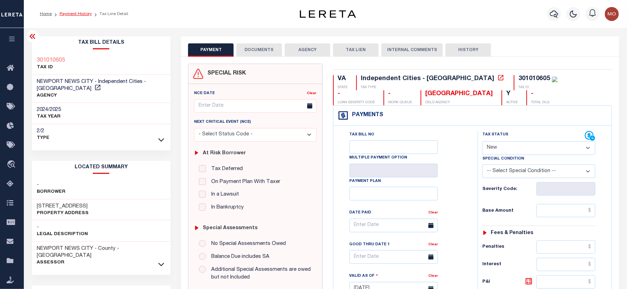
drag, startPoint x: 71, startPoint y: 14, endPoint x: 67, endPoint y: 15, distance: 4.2
click at [71, 14] on link "Payment History" at bounding box center [76, 14] width 32 height 4
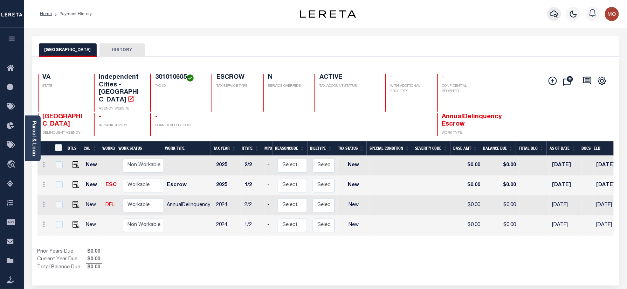
click at [554, 15] on icon "button" at bounding box center [554, 14] width 8 height 8
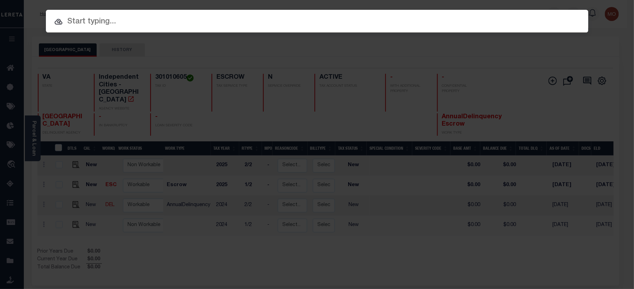
click at [94, 20] on input "text" at bounding box center [317, 22] width 543 height 12
paste input "123679"
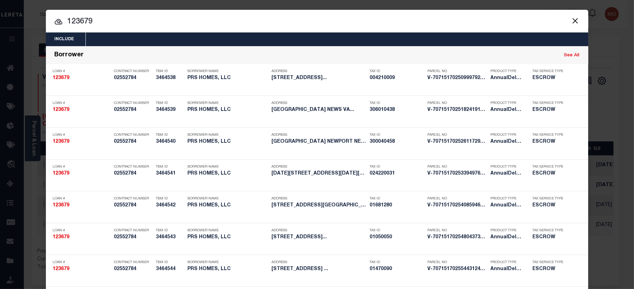
type input "123679"
click at [104, 23] on input "123679" at bounding box center [317, 22] width 543 height 12
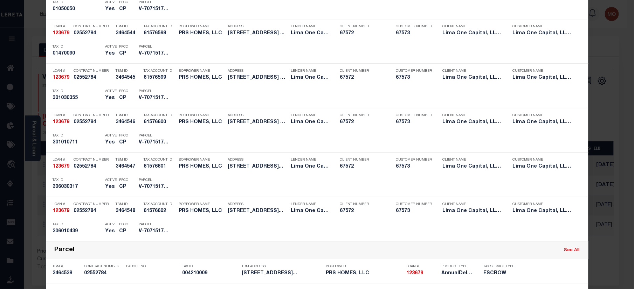
scroll to position [1197, 0]
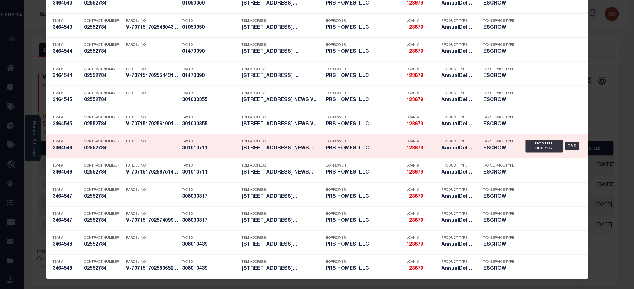
click at [200, 156] on div "Tax ID 301010711" at bounding box center [211, 146] width 56 height 20
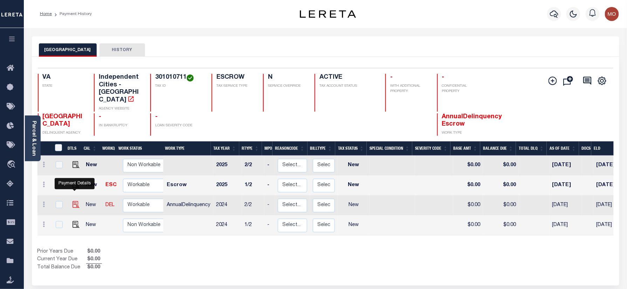
click at [74, 201] on img "" at bounding box center [76, 204] width 7 height 7
checkbox input "true"
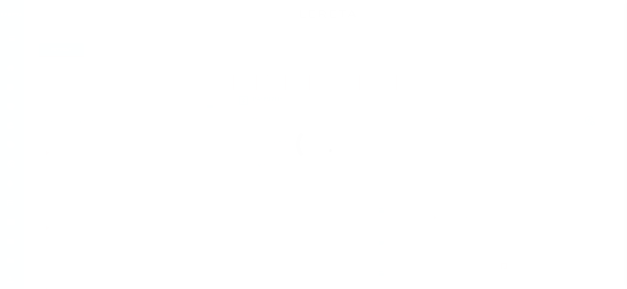
select select "NW2"
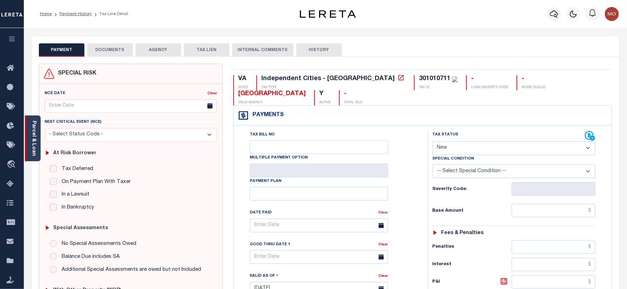
click at [33, 136] on link "Parcel & Loan" at bounding box center [33, 138] width 5 height 35
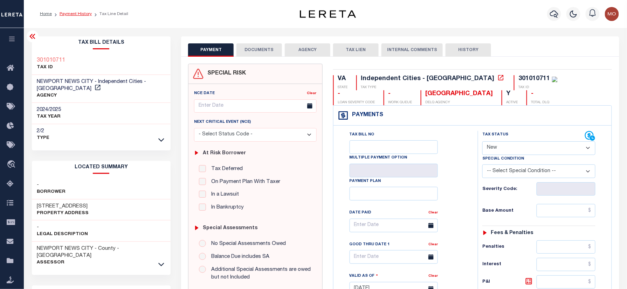
click at [76, 12] on link "Payment History" at bounding box center [76, 14] width 32 height 4
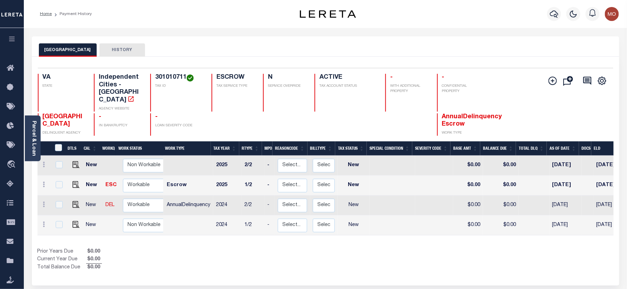
click at [29, 126] on div "Parcel & Loan" at bounding box center [33, 139] width 16 height 46
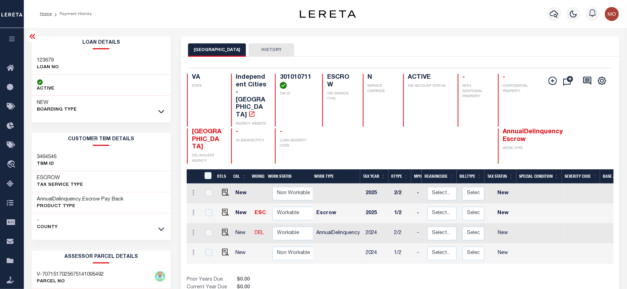
click at [162, 111] on icon at bounding box center [161, 111] width 6 height 7
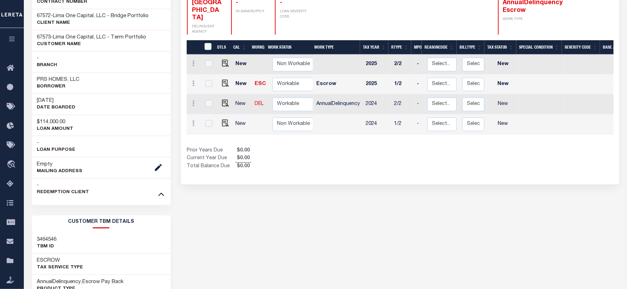
scroll to position [140, 0]
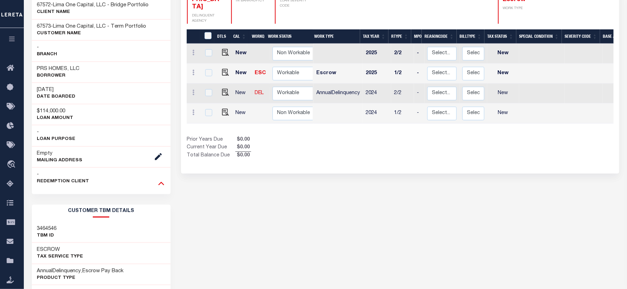
click at [160, 187] on icon at bounding box center [161, 183] width 6 height 7
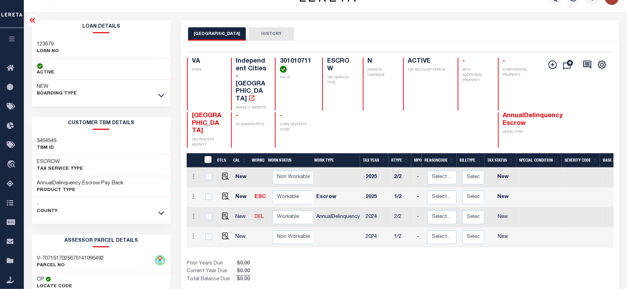
scroll to position [0, 0]
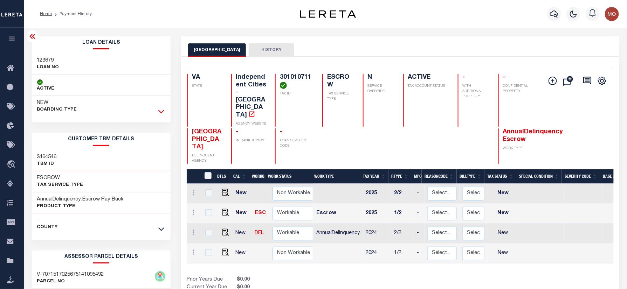
drag, startPoint x: 158, startPoint y: 112, endPoint x: 158, endPoint y: 101, distance: 10.9
click at [158, 111] on icon at bounding box center [161, 111] width 6 height 7
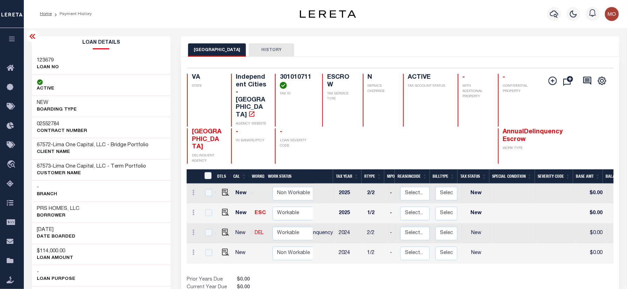
scroll to position [0, 29]
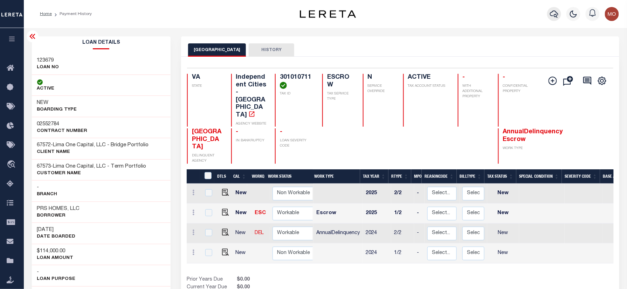
click at [554, 14] on icon "button" at bounding box center [554, 14] width 8 height 8
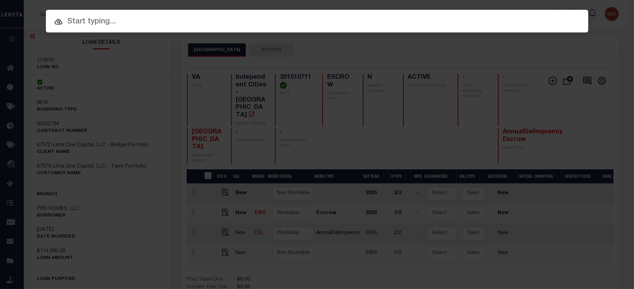
click at [98, 21] on input "text" at bounding box center [317, 22] width 543 height 12
paste input "40006496"
type input "40006496"
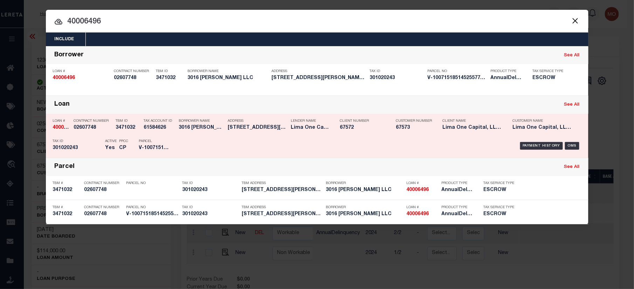
click at [176, 137] on div "Parcel V-10071518514525577707479" at bounding box center [155, 146] width 42 height 20
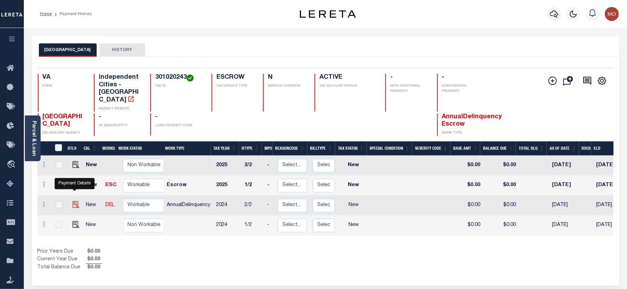
click at [73, 201] on img "" at bounding box center [76, 204] width 7 height 7
checkbox input "true"
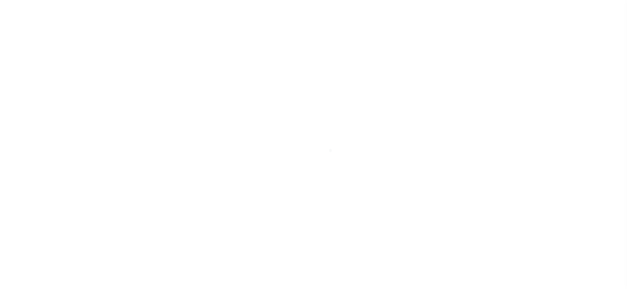
select select "NW2"
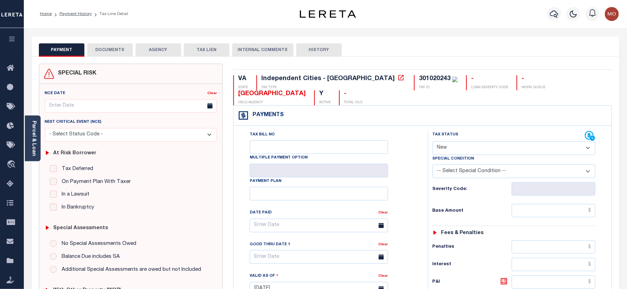
click at [30, 133] on div "Parcel & Loan" at bounding box center [33, 139] width 16 height 46
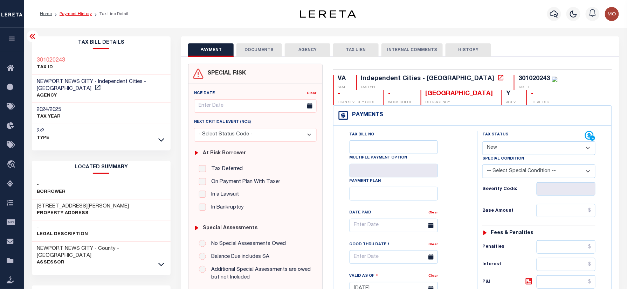
click at [77, 13] on link "Payment History" at bounding box center [76, 14] width 32 height 4
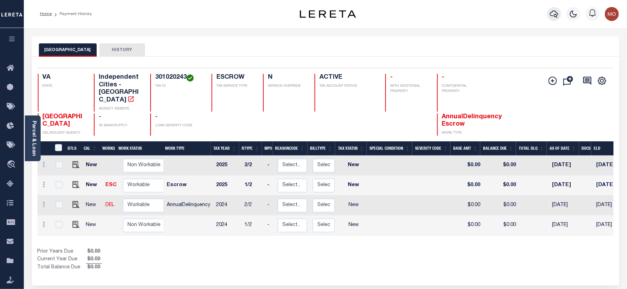
click at [554, 14] on icon "button" at bounding box center [554, 14] width 8 height 8
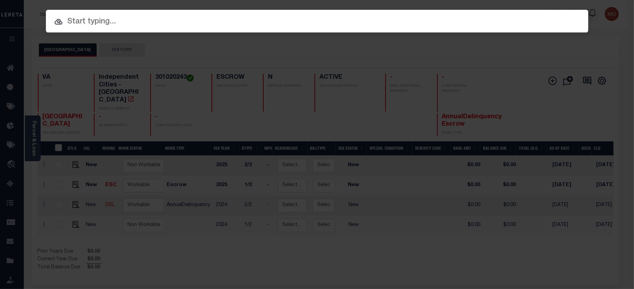
click at [91, 22] on input "text" at bounding box center [317, 22] width 543 height 12
paste input "120784"
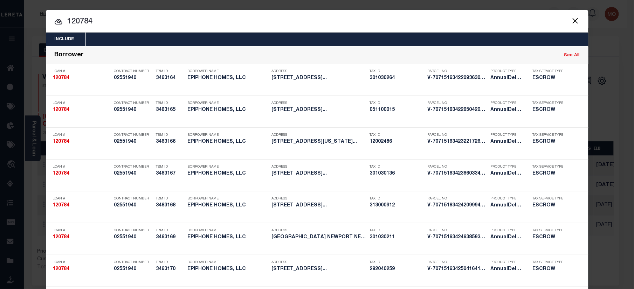
type input "120784"
click at [101, 23] on input "120784" at bounding box center [317, 22] width 543 height 12
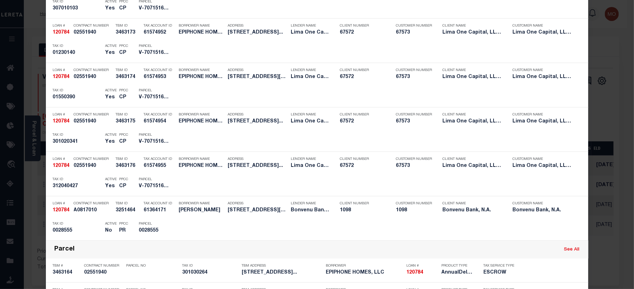
scroll to position [1499, 0]
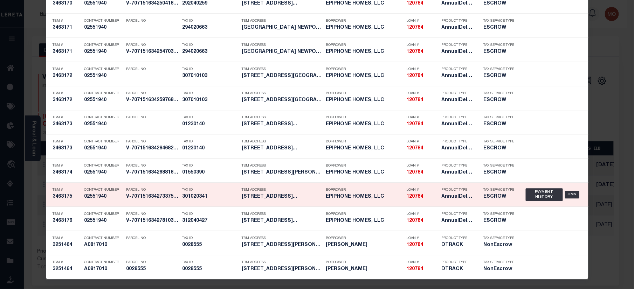
click at [177, 199] on div "Tax ID 301020341" at bounding box center [207, 195] width 60 height 20
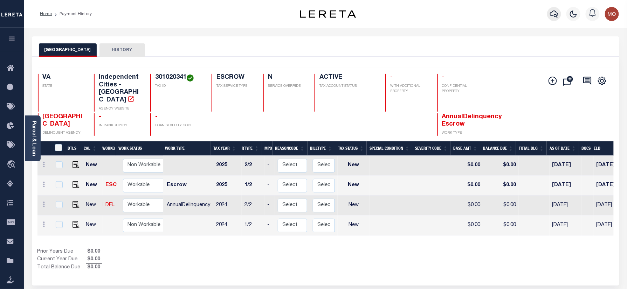
click at [554, 13] on icon "button" at bounding box center [554, 14] width 8 height 8
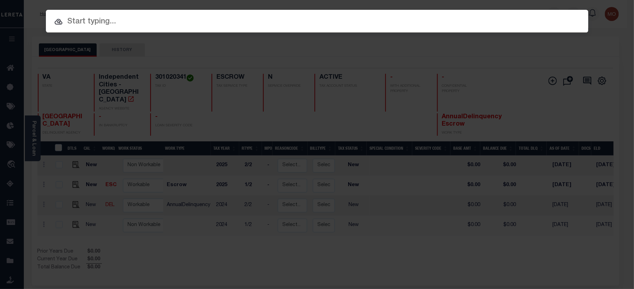
click at [82, 29] on div at bounding box center [317, 21] width 543 height 22
click at [86, 19] on input "text" at bounding box center [317, 22] width 543 height 12
paste input "120784"
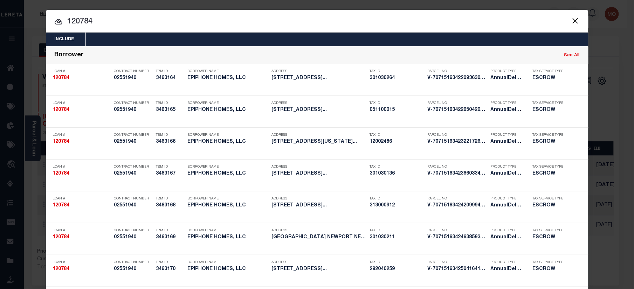
drag, startPoint x: 103, startPoint y: 20, endPoint x: 50, endPoint y: 23, distance: 52.7
paste input "13750"
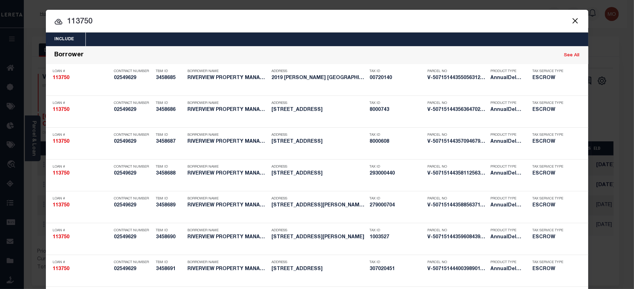
type input "113750"
click at [113, 19] on input "113750" at bounding box center [317, 22] width 543 height 12
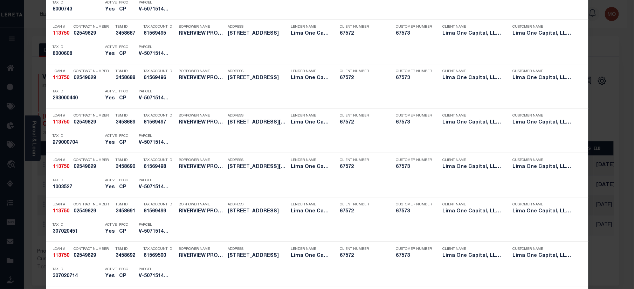
scroll to position [1083, 0]
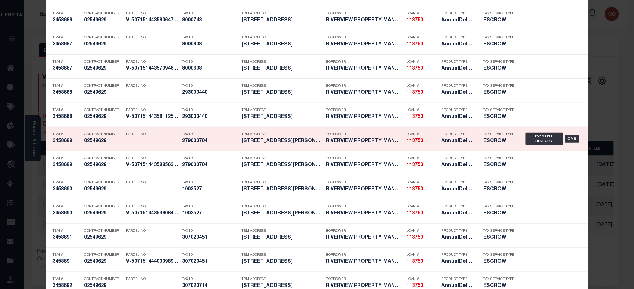
click at [203, 148] on div "Tax ID 279000704" at bounding box center [211, 139] width 56 height 20
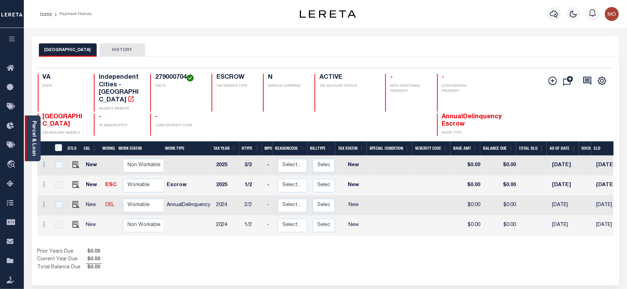
click at [29, 132] on div "Parcel & Loan" at bounding box center [33, 139] width 16 height 46
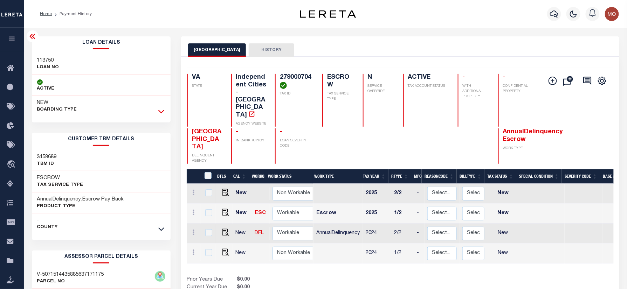
click at [162, 114] on icon at bounding box center [161, 112] width 6 height 4
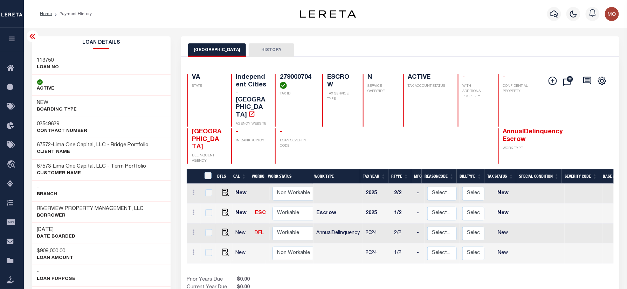
drag, startPoint x: 64, startPoint y: 228, endPoint x: 27, endPoint y: 231, distance: 36.8
click at [322, 276] on div "Prior Years Due $0.00 Current Year Due $0.00 Total Balance Due $0.00" at bounding box center [293, 287] width 213 height 23
click at [319, 276] on div "Prior Years Due $0.00 Current Year Due $0.00 Total Balance Due $0.00" at bounding box center [293, 287] width 213 height 23
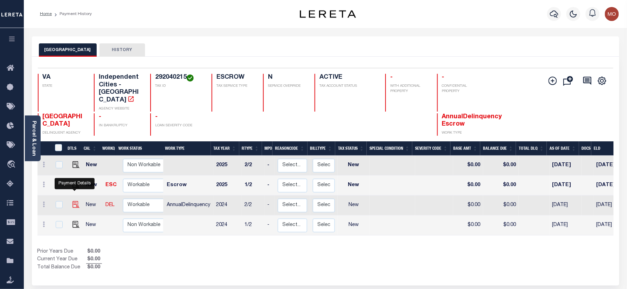
click at [76, 201] on img "" at bounding box center [76, 204] width 7 height 7
checkbox input "true"
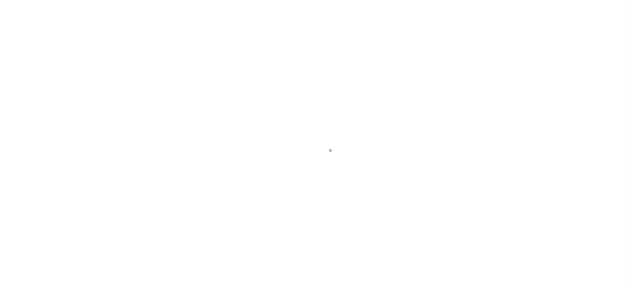
checkbox input "false"
type input "[DATE]"
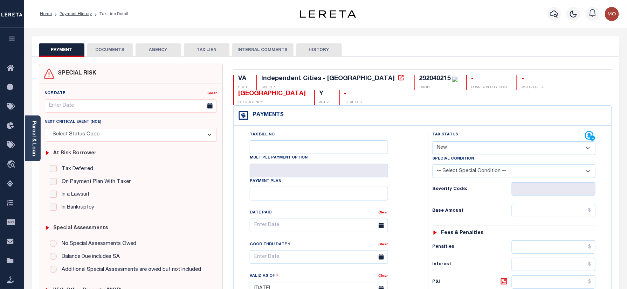
click at [463, 149] on select "- Select Status Code - Open Due/Unpaid Paid Incomplete No Tax Due Internal Refu…" at bounding box center [514, 149] width 163 height 14
select select "PYD"
click at [433, 142] on select "- Select Status Code - Open Due/Unpaid Paid Incomplete No Tax Due Internal Refu…" at bounding box center [514, 149] width 163 height 14
type input "[DATE]"
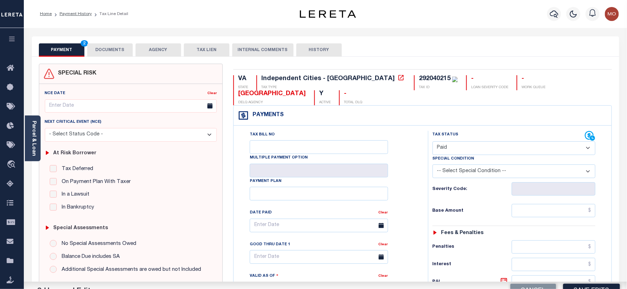
click at [419, 188] on div "Tax Bill No Multiple Payment Option Payment Plan Clear" at bounding box center [328, 285] width 187 height 309
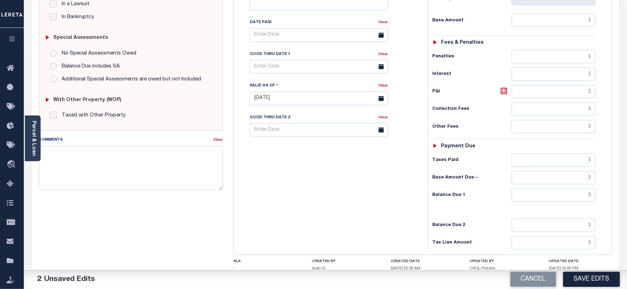
scroll to position [233, 0]
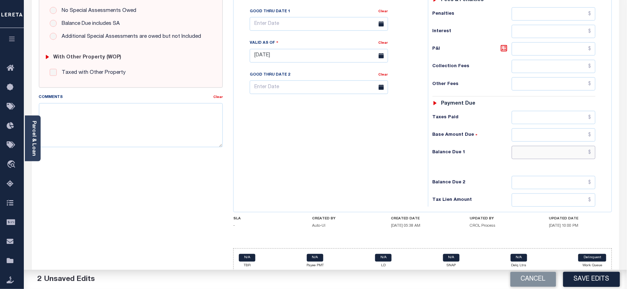
drag, startPoint x: 540, startPoint y: 156, endPoint x: 383, endPoint y: 162, distance: 157.0
click at [540, 156] on input "text" at bounding box center [554, 152] width 84 height 13
type input "$0.00"
click at [383, 162] on div "Tax Bill No Multiple Payment Option Payment Plan Clear" at bounding box center [328, 52] width 187 height 309
click at [95, 126] on textarea "Comments" at bounding box center [131, 125] width 184 height 44
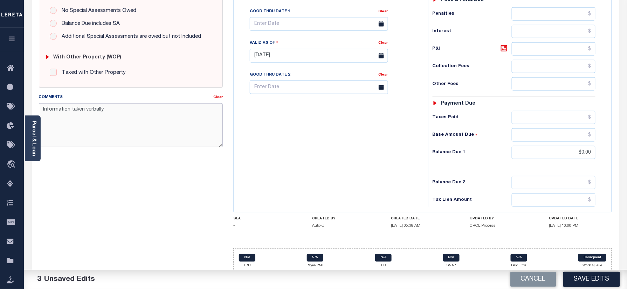
drag, startPoint x: 114, startPoint y: 111, endPoint x: 36, endPoint y: 110, distance: 77.4
click at [36, 110] on div "Comments Clear Information taken verbally" at bounding box center [131, 124] width 195 height 60
type textarea "Information taken verbally"
click at [289, 134] on div "Tax Bill No Multiple Payment Option Payment Plan Clear" at bounding box center [328, 52] width 187 height 309
click at [571, 275] on button "Save Edits" at bounding box center [591, 279] width 57 height 15
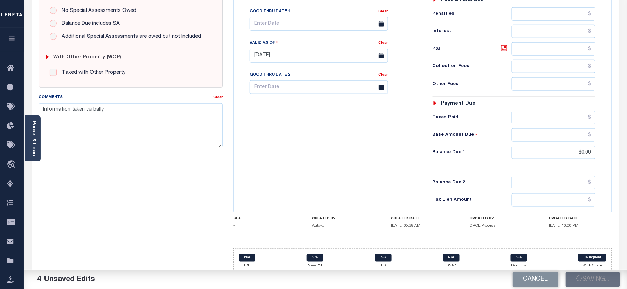
scroll to position [187, 0]
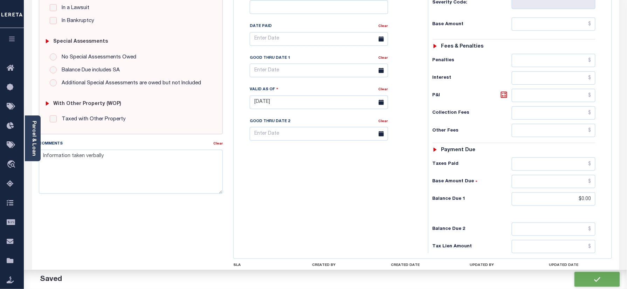
checkbox input "false"
type input "$0"
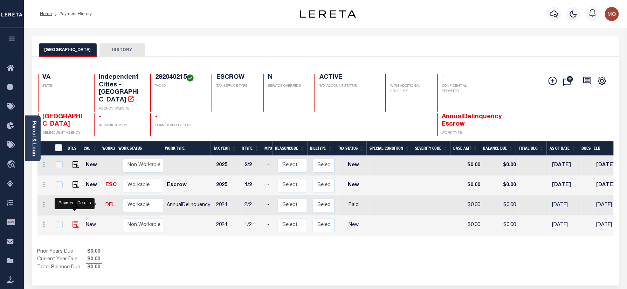
click at [76, 221] on img "" at bounding box center [76, 224] width 7 height 7
checkbox input "true"
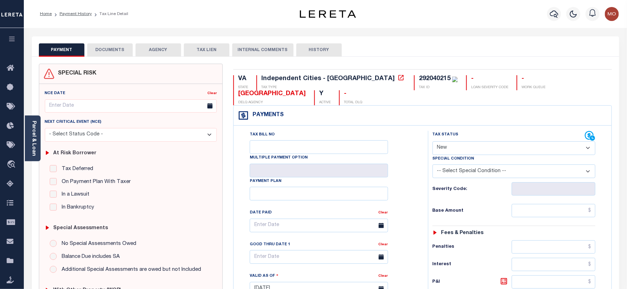
click at [466, 147] on select "- Select Status Code - Open Due/Unpaid Paid Incomplete No Tax Due Internal Refu…" at bounding box center [514, 149] width 163 height 14
select select "PYD"
click at [433, 142] on select "- Select Status Code - Open Due/Unpaid Paid Incomplete No Tax Due Internal Refu…" at bounding box center [514, 149] width 163 height 14
type input "[DATE]"
click at [402, 192] on div "Tax Bill No Multiple Payment Option Payment Plan Clear" at bounding box center [329, 229] width 177 height 197
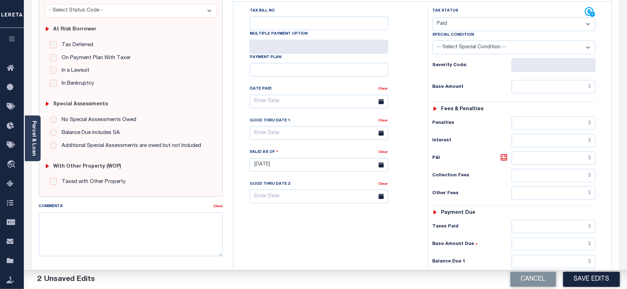
scroll to position [233, 0]
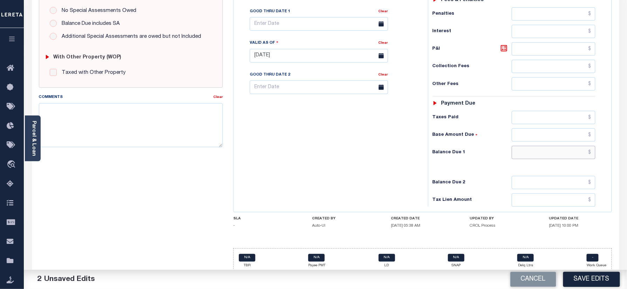
click at [535, 159] on input "text" at bounding box center [554, 152] width 84 height 13
type input "$0.00"
click at [355, 157] on div "Tax Bill No Multiple Payment Option Payment Plan Clear" at bounding box center [328, 52] width 187 height 309
click at [151, 133] on textarea "Comments" at bounding box center [131, 125] width 184 height 44
click at [139, 140] on textarea "Comments" at bounding box center [131, 125] width 184 height 44
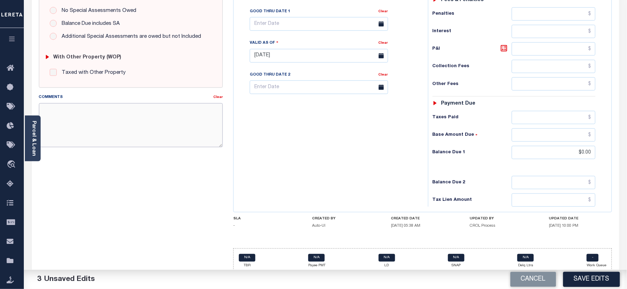
paste textarea "Information taken verbally"
type textarea "Information taken verbally"
click at [587, 275] on button "Save Edits" at bounding box center [591, 279] width 57 height 15
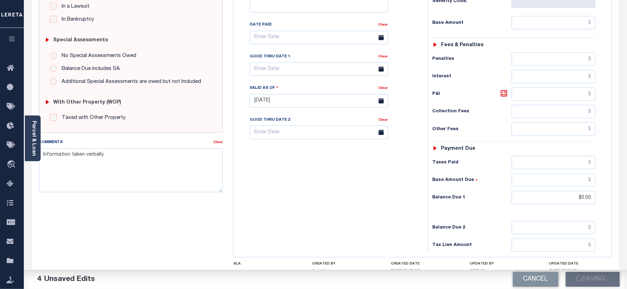
scroll to position [140, 0]
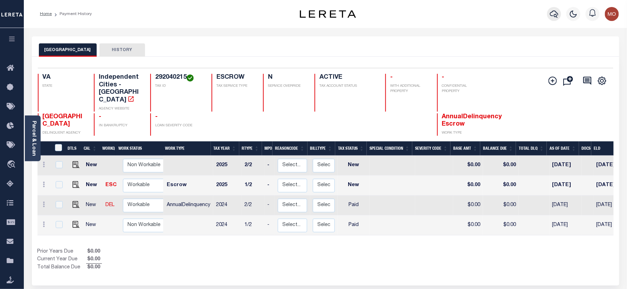
click at [554, 11] on icon "button" at bounding box center [554, 14] width 8 height 7
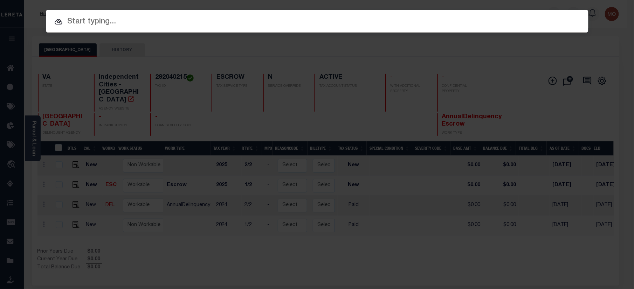
click at [95, 16] on input "text" at bounding box center [317, 22] width 543 height 12
paste input "118442"
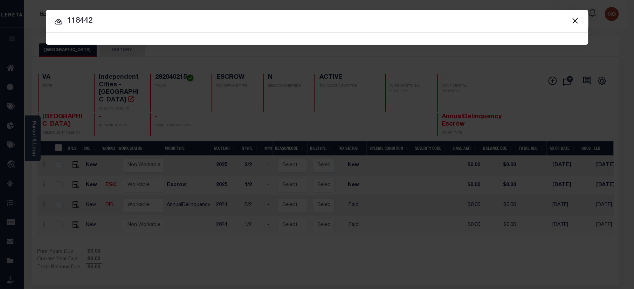
type input "118442"
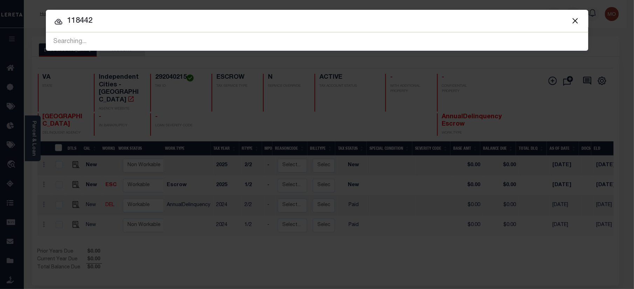
click at [121, 20] on input "118442" at bounding box center [317, 21] width 543 height 12
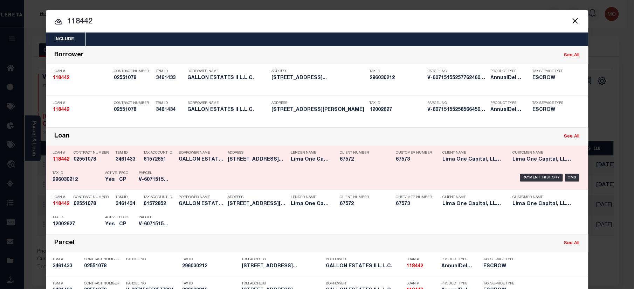
click at [142, 177] on div "Parcel V-6071515525776246001294" at bounding box center [155, 178] width 32 height 20
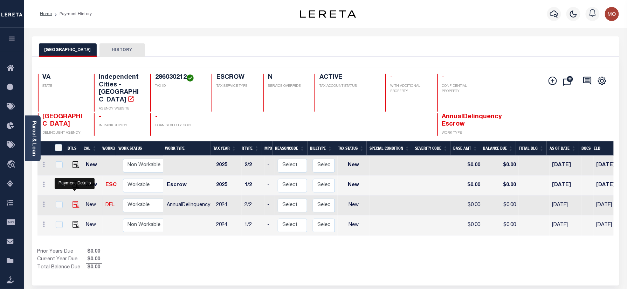
click at [73, 201] on img "" at bounding box center [76, 204] width 7 height 7
checkbox input "true"
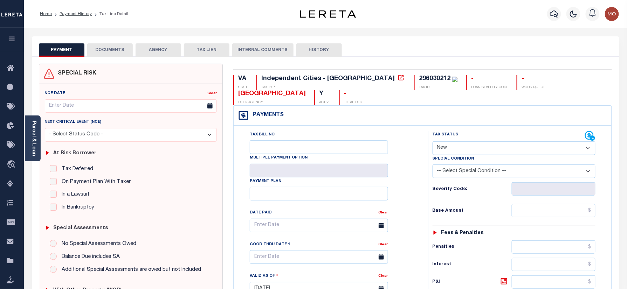
drag, startPoint x: 460, startPoint y: 151, endPoint x: 467, endPoint y: 156, distance: 7.8
click at [460, 151] on select "- Select Status Code - Open Due/Unpaid Paid Incomplete No Tax Due Internal Refu…" at bounding box center [514, 149] width 163 height 14
select select "PYD"
click at [433, 142] on select "- Select Status Code - Open Due/Unpaid Paid Incomplete No Tax Due Internal Refu…" at bounding box center [514, 149] width 163 height 14
type input "[DATE]"
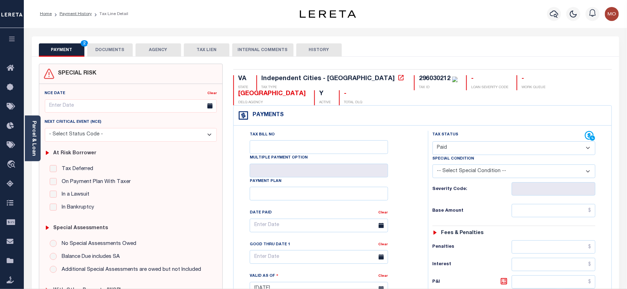
click at [414, 187] on div "Tax Bill No Multiple Payment Option Payment Plan Clear" at bounding box center [329, 229] width 177 height 197
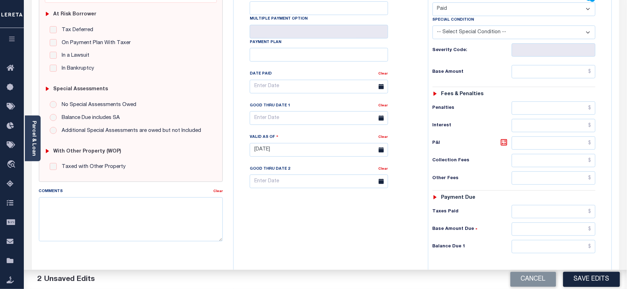
scroll to position [233, 0]
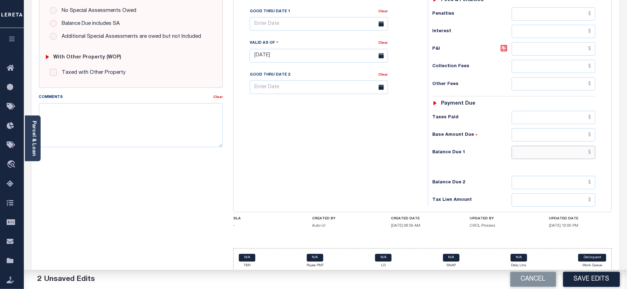
drag, startPoint x: 525, startPoint y: 162, endPoint x: 413, endPoint y: 162, distance: 111.4
click at [525, 159] on input "text" at bounding box center [554, 152] width 84 height 13
type input "$0.00"
click at [394, 162] on div "Tax Bill No Multiple Payment Option Payment Plan Clear" at bounding box center [328, 52] width 187 height 309
click at [149, 125] on textarea "Comments" at bounding box center [131, 125] width 184 height 44
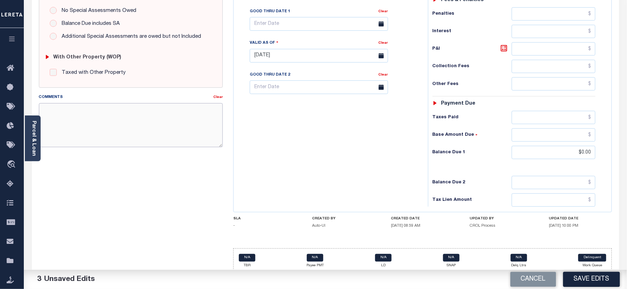
paste textarea "Information taken verbally"
type textarea "Information taken verbally"
click at [593, 274] on button "Save Edits" at bounding box center [591, 279] width 57 height 15
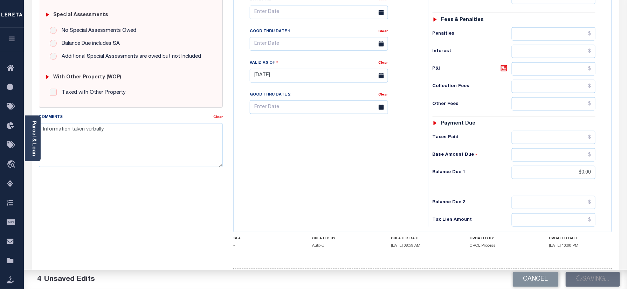
scroll to position [93, 0]
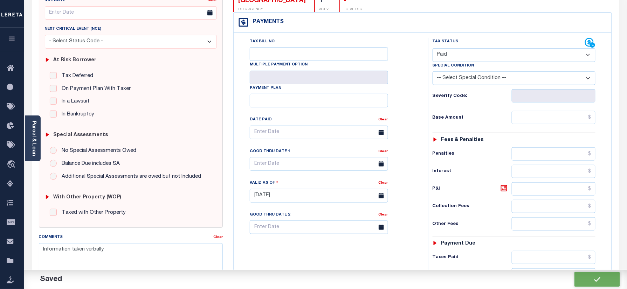
checkbox input "false"
type input "$0"
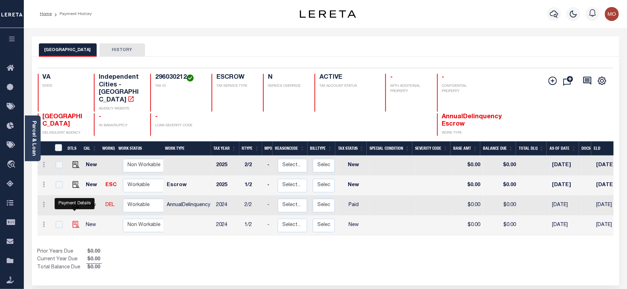
click at [74, 221] on img "" at bounding box center [76, 224] width 7 height 7
checkbox input "true"
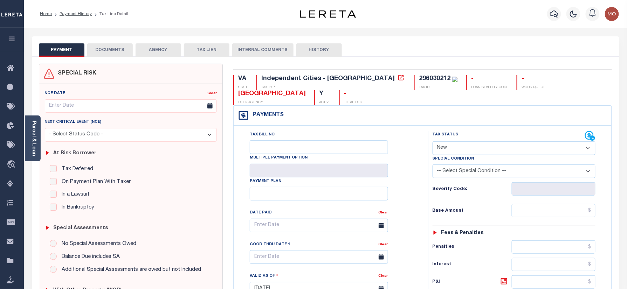
click at [452, 144] on select "- Select Status Code - Open Due/Unpaid Paid Incomplete No Tax Due Internal Refu…" at bounding box center [514, 149] width 163 height 14
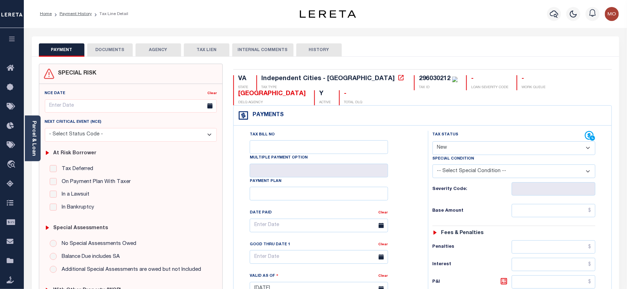
select select "PYD"
click at [433, 142] on select "- Select Status Code - Open Due/Unpaid Paid Incomplete No Tax Due Internal Refu…" at bounding box center [514, 149] width 163 height 14
type input "[DATE]"
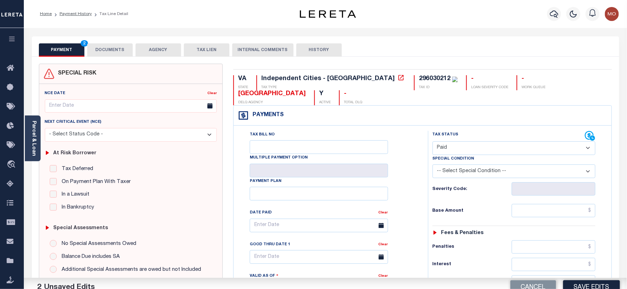
click at [418, 194] on div "Tax Bill No Multiple Payment Option Payment Plan Clear" at bounding box center [328, 285] width 187 height 309
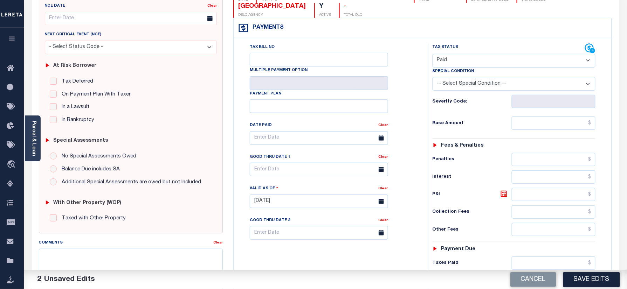
scroll to position [187, 0]
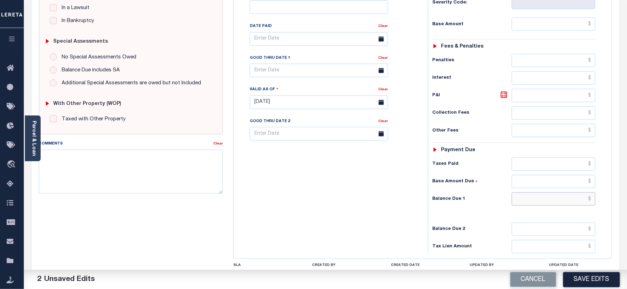
drag, startPoint x: 529, startPoint y: 202, endPoint x: 398, endPoint y: 199, distance: 130.7
click at [529, 202] on input "text" at bounding box center [554, 199] width 84 height 13
type input "$0.00"
click at [397, 199] on div "Tax Bill No Multiple Payment Option Payment Plan Clear" at bounding box center [328, 98] width 187 height 309
click at [118, 172] on textarea "Comments" at bounding box center [131, 172] width 184 height 44
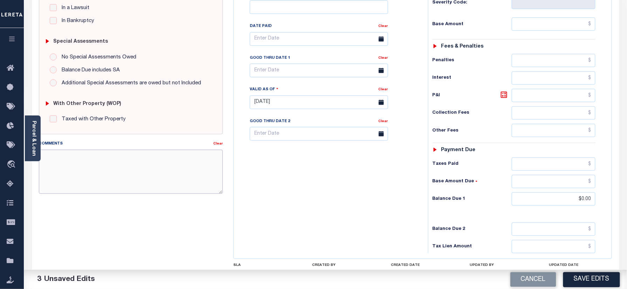
paste textarea "Information taken verbally"
type textarea "Information taken verbally"
click at [598, 277] on button "Save Edits" at bounding box center [591, 279] width 57 height 15
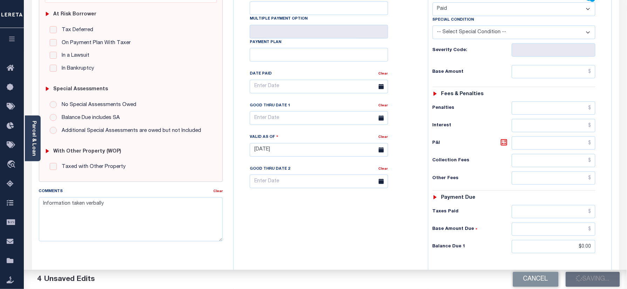
scroll to position [93, 0]
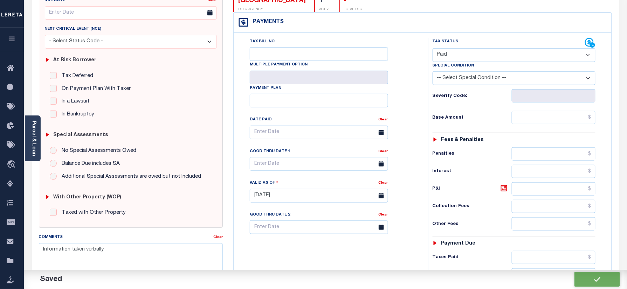
checkbox input "false"
type input "$0"
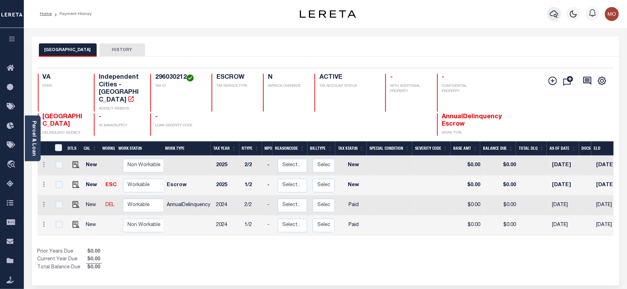
click at [554, 13] on icon "button" at bounding box center [554, 14] width 8 height 8
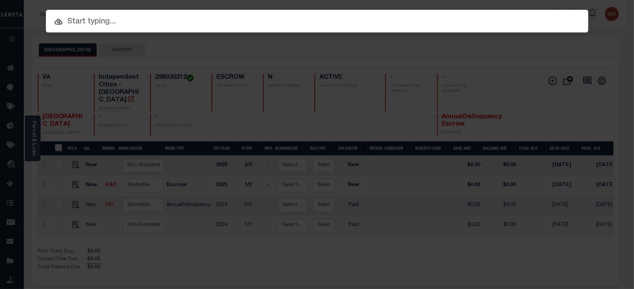
click at [110, 21] on input "text" at bounding box center [317, 22] width 543 height 12
paste input "40000621"
type input "40000621"
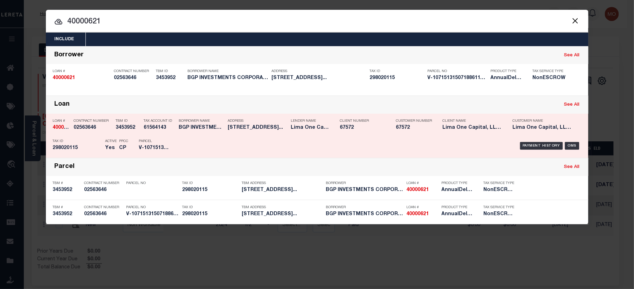
click at [109, 133] on div "Contract Number 02563646" at bounding box center [93, 126] width 39 height 20
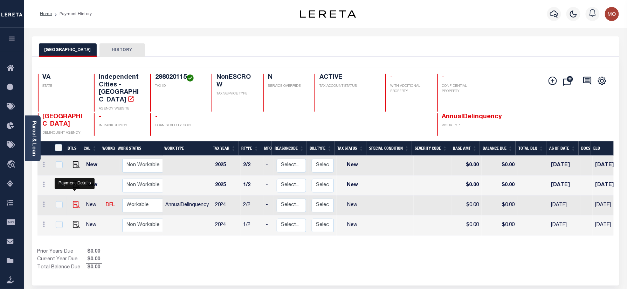
click at [75, 201] on img "" at bounding box center [76, 204] width 7 height 7
checkbox input "true"
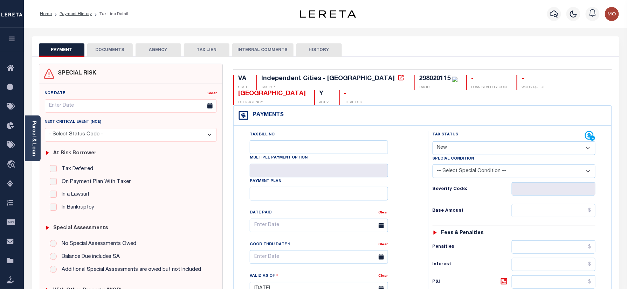
drag, startPoint x: 459, startPoint y: 149, endPoint x: 461, endPoint y: 155, distance: 6.4
click at [459, 149] on select "- Select Status Code - Open Due/Unpaid Paid Incomplete No Tax Due Internal Refu…" at bounding box center [514, 149] width 163 height 14
select select "PYD"
click at [433, 142] on select "- Select Status Code - Open Due/Unpaid Paid Incomplete No Tax Due Internal Refu…" at bounding box center [514, 149] width 163 height 14
type input "[DATE]"
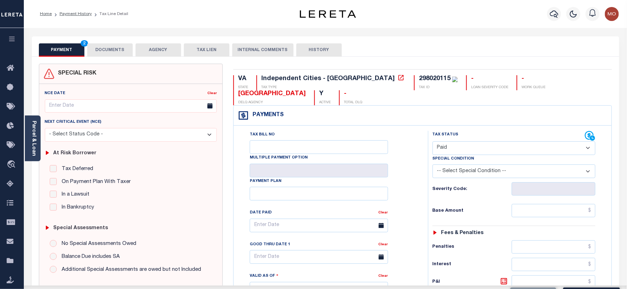
drag, startPoint x: 381, startPoint y: 188, endPoint x: 417, endPoint y: 186, distance: 35.8
click at [389, 188] on div "Tax Bill No Multiple Payment Option Payment Plan Clear" at bounding box center [329, 229] width 177 height 197
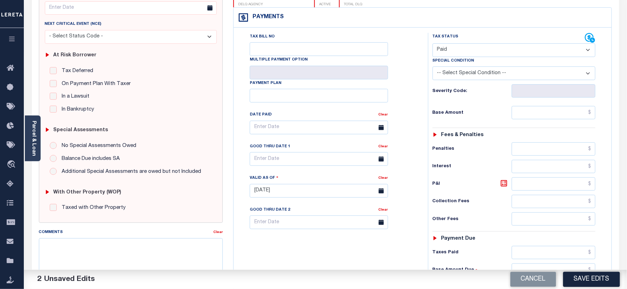
scroll to position [187, 0]
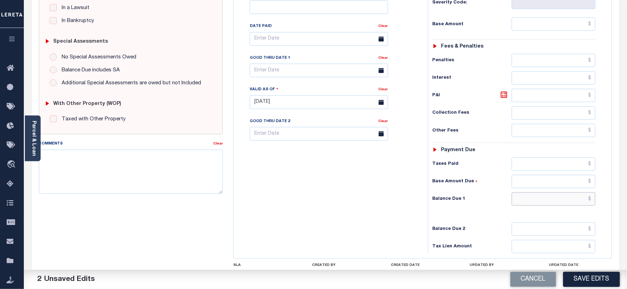
click at [526, 202] on input "text" at bounding box center [554, 199] width 84 height 13
type input "$0.00"
click at [371, 192] on div "Tax Bill No Multiple Payment Option Payment Plan Clear" at bounding box center [328, 98] width 187 height 309
click at [172, 179] on textarea "Comments" at bounding box center [131, 172] width 184 height 44
paste textarea "Information taken verbally"
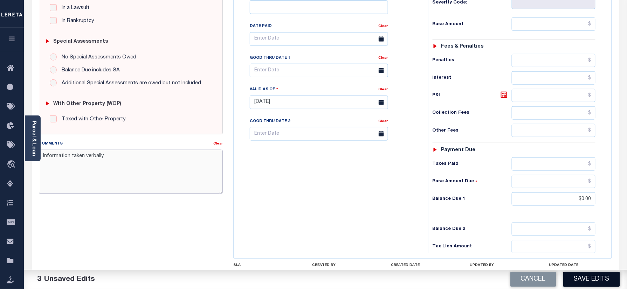
type textarea "Information taken verbally"
click at [584, 274] on button "Save Edits" at bounding box center [591, 279] width 57 height 15
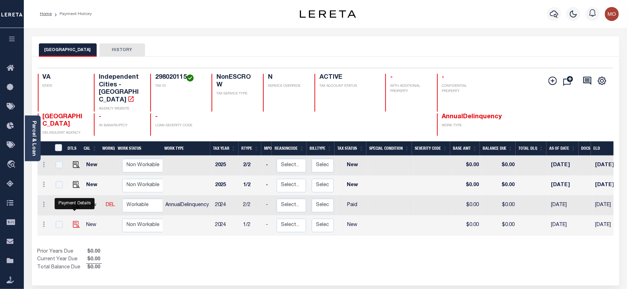
click at [75, 221] on img "" at bounding box center [76, 224] width 7 height 7
checkbox input "true"
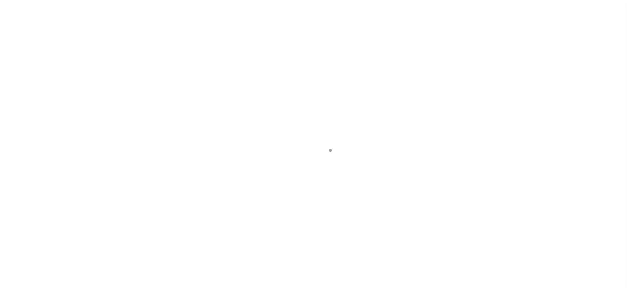
checkbox input "false"
type input "[DATE]"
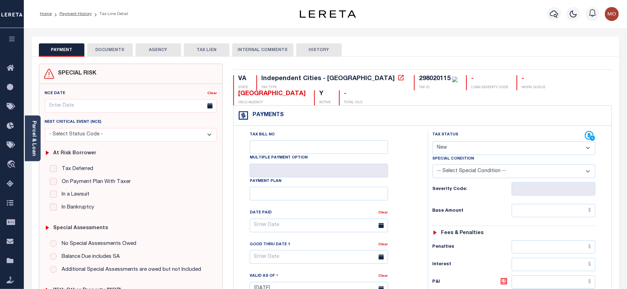
click at [459, 151] on select "- Select Status Code - Open Due/Unpaid Paid Incomplete No Tax Due Internal Refu…" at bounding box center [514, 149] width 163 height 14
select select "PYD"
click at [433, 142] on select "- Select Status Code - Open Due/Unpaid Paid Incomplete No Tax Due Internal Refu…" at bounding box center [514, 149] width 163 height 14
type input "[DATE]"
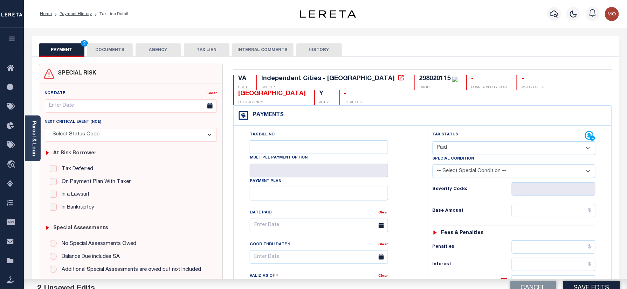
click at [419, 191] on div "Tax Bill No Multiple Payment Option Payment Plan Clear" at bounding box center [328, 285] width 187 height 309
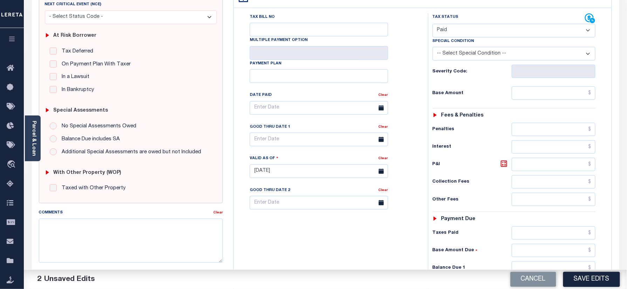
scroll to position [187, 0]
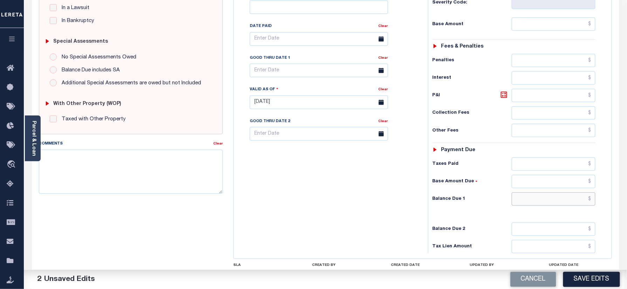
drag, startPoint x: 532, startPoint y: 202, endPoint x: 341, endPoint y: 201, distance: 191.6
click at [531, 202] on input "text" at bounding box center [554, 199] width 84 height 13
type input "$0.00"
click at [344, 201] on div "Tax Bill No Multiple Payment Option Payment Plan Clear" at bounding box center [328, 98] width 187 height 309
click at [149, 161] on textarea "Comments" at bounding box center [131, 172] width 184 height 44
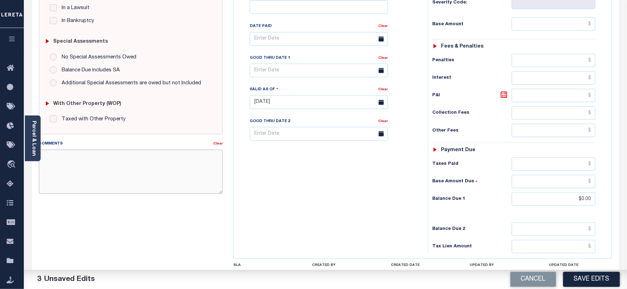
paste textarea "Information taken verbally"
type textarea "Information taken verbally"
click at [575, 279] on button "Save Edits" at bounding box center [591, 279] width 57 height 15
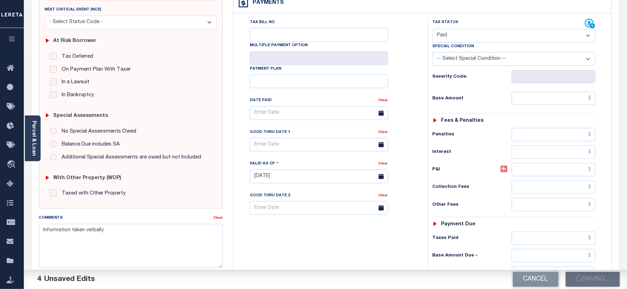
scroll to position [0, 0]
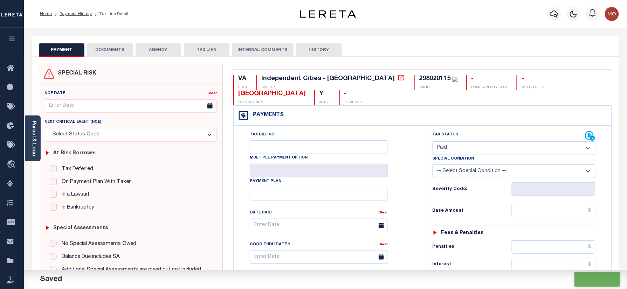
checkbox input "false"
type input "$0"
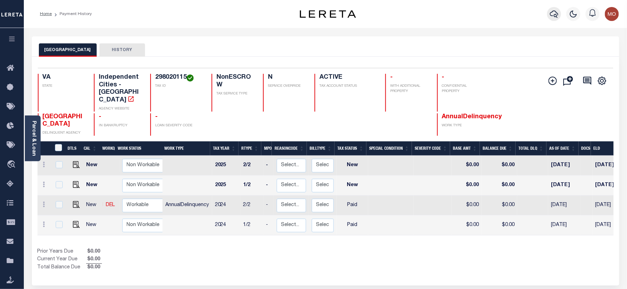
click at [554, 14] on icon "button" at bounding box center [554, 14] width 8 height 8
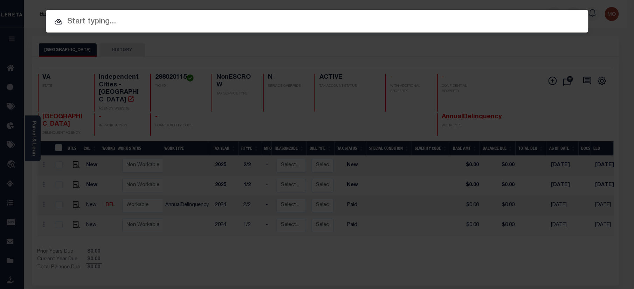
click at [97, 14] on div at bounding box center [317, 21] width 543 height 22
click at [96, 17] on input "text" at bounding box center [317, 22] width 543 height 12
paste input "122434"
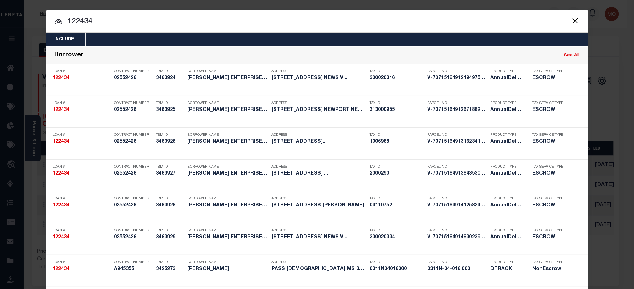
type input "122434"
click at [114, 27] on input "122434" at bounding box center [317, 22] width 543 height 12
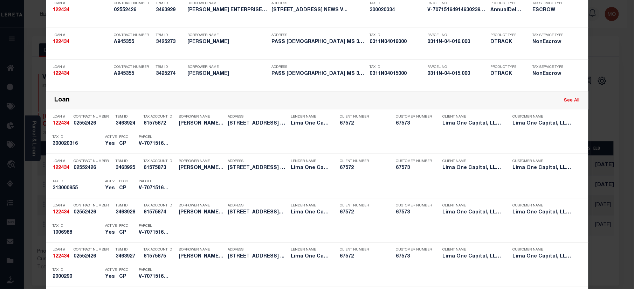
scroll to position [582, 0]
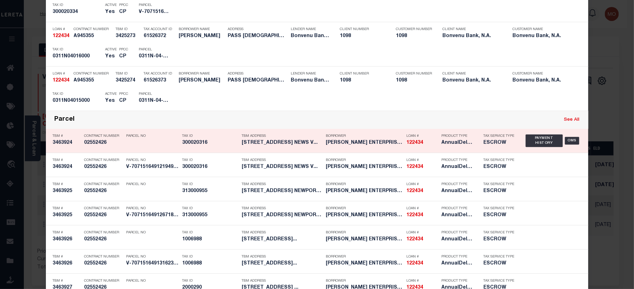
click at [183, 135] on div "Tax ID 300020316" at bounding box center [211, 141] width 56 height 20
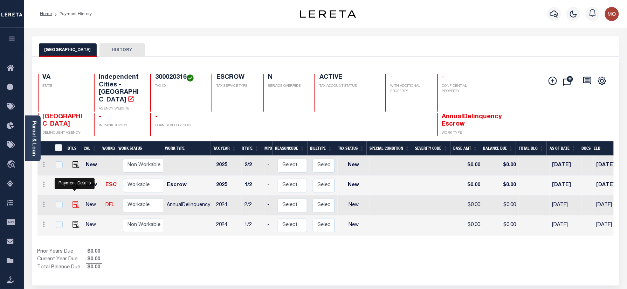
click at [74, 201] on img "" at bounding box center [76, 204] width 7 height 7
checkbox input "true"
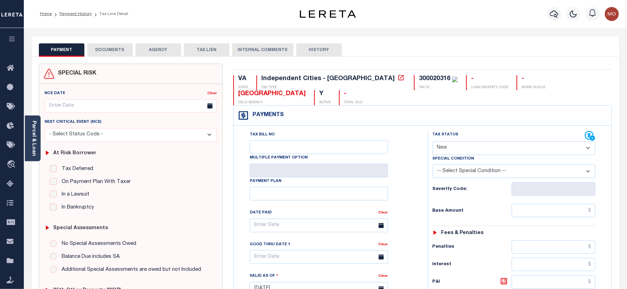
click at [448, 148] on select "- Select Status Code - Open Due/Unpaid Paid Incomplete No Tax Due Internal Refu…" at bounding box center [514, 149] width 163 height 14
select select "PYD"
click at [433, 142] on select "- Select Status Code - Open Due/Unpaid Paid Incomplete No Tax Due Internal Refu…" at bounding box center [514, 149] width 163 height 14
type input "[DATE]"
drag, startPoint x: 405, startPoint y: 196, endPoint x: 420, endPoint y: 197, distance: 14.4
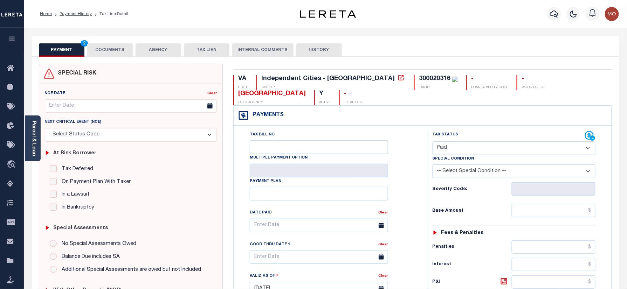
click at [405, 197] on div "Tax Bill No Multiple Payment Option Payment Plan Clear" at bounding box center [329, 229] width 177 height 197
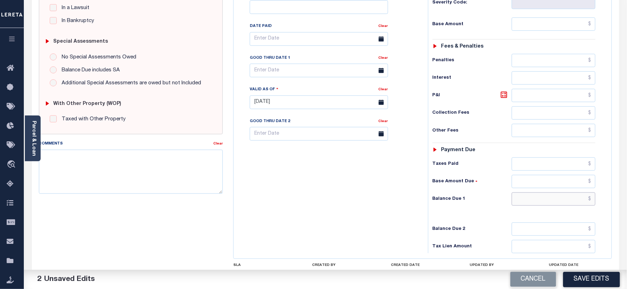
drag, startPoint x: 530, startPoint y: 204, endPoint x: 377, endPoint y: 205, distance: 153.1
click at [530, 204] on input "text" at bounding box center [554, 199] width 84 height 13
type input "$0.00"
drag, startPoint x: 377, startPoint y: 205, endPoint x: 378, endPoint y: 213, distance: 8.5
click at [377, 205] on div "Tax Bill No Multiple Payment Option Payment Plan Clear" at bounding box center [328, 98] width 187 height 309
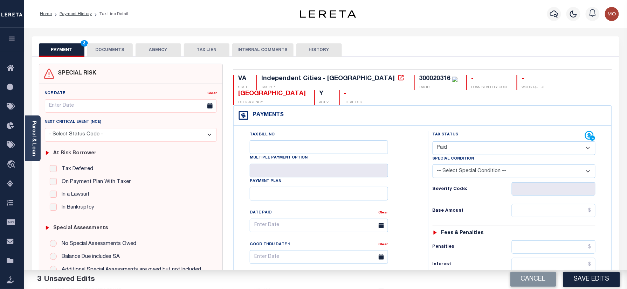
click at [365, 75] on div "VA STATE Independent Cities - VA TAX TYPE 300020316 TAX ID - LOAN SEVERITY CODE…" at bounding box center [422, 289] width 389 height 450
copy div "300020316"
click at [103, 43] on div "PAYMENT 3 DOCUMENTS AGENCY DELINQUENT PAYEE TAX LIEN" at bounding box center [325, 46] width 587 height 20
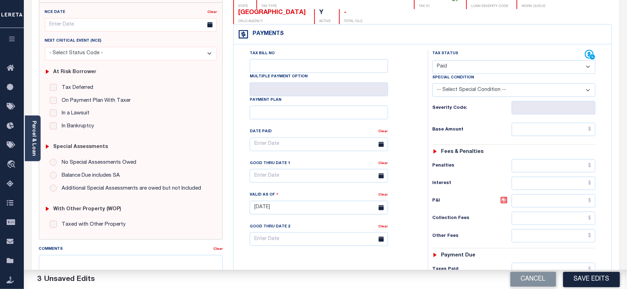
scroll to position [187, 0]
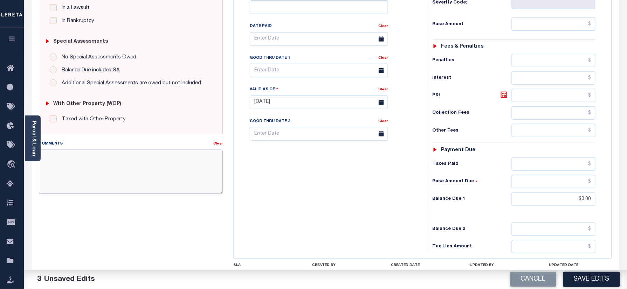
click at [165, 187] on textarea "Comments" at bounding box center [131, 172] width 184 height 44
paste textarea "Information taken verbally"
type textarea "Information taken verbally"
click at [585, 275] on button "Save Edits" at bounding box center [591, 279] width 57 height 15
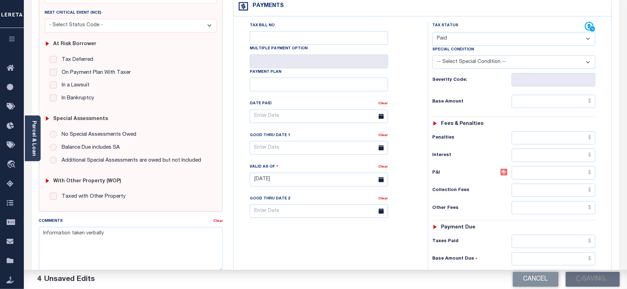
scroll to position [0, 0]
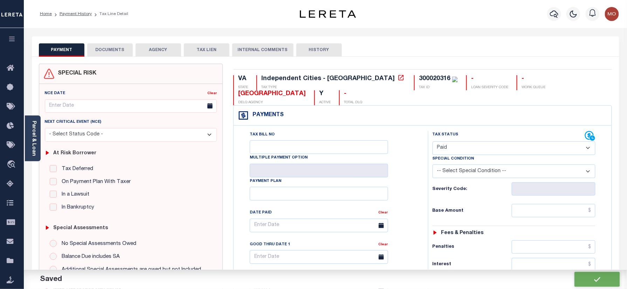
checkbox input "false"
type input "$0"
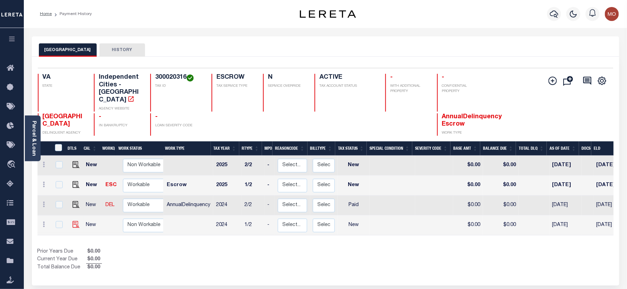
click at [74, 221] on img "" at bounding box center [76, 224] width 7 height 7
checkbox input "true"
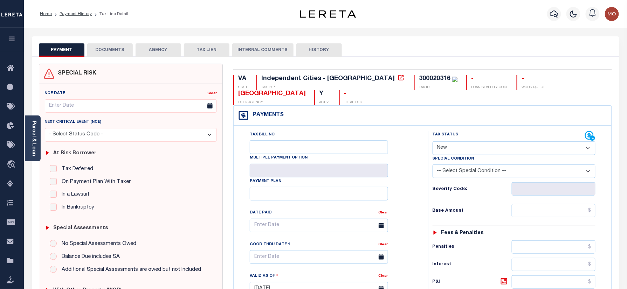
click at [466, 149] on select "- Select Status Code - Open Due/Unpaid Paid Incomplete No Tax Due Internal Refu…" at bounding box center [514, 149] width 163 height 14
select select "PYD"
click at [433, 142] on select "- Select Status Code - Open Due/Unpaid Paid Incomplete No Tax Due Internal Refu…" at bounding box center [514, 149] width 163 height 14
type input "[DATE]"
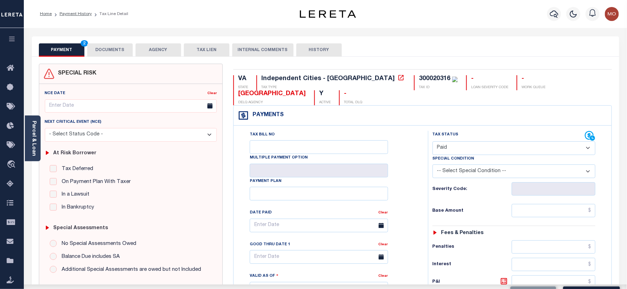
click at [414, 193] on div "Tax Bill No Multiple Payment Option Payment Plan Clear" at bounding box center [329, 229] width 177 height 197
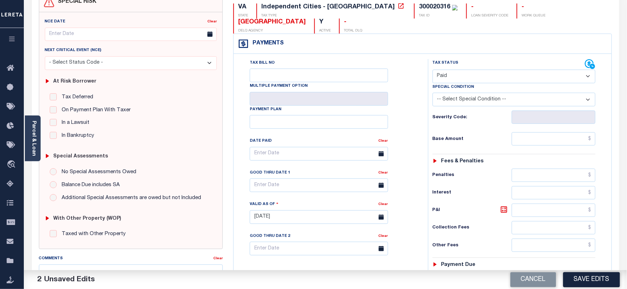
scroll to position [187, 0]
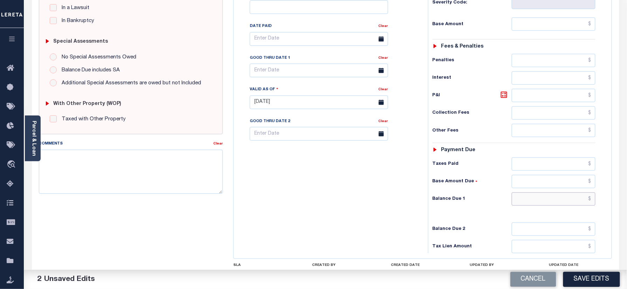
drag, startPoint x: 529, startPoint y: 206, endPoint x: 411, endPoint y: 206, distance: 118.1
click at [529, 206] on input "text" at bounding box center [554, 199] width 84 height 13
type input "$0.00"
click at [412, 209] on div "Tax Bill No Multiple Payment Option Payment Plan Clear" at bounding box center [328, 98] width 187 height 309
click at [129, 177] on textarea "Comments" at bounding box center [131, 172] width 184 height 44
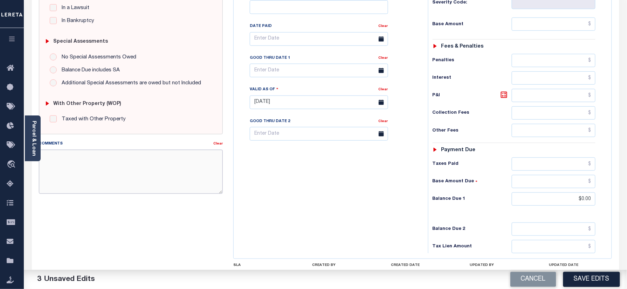
paste textarea "Information taken verbally"
type textarea "Information taken verbally"
click at [580, 271] on div "Cancel Save Edits" at bounding box center [476, 280] width 302 height 20
click at [586, 274] on button "Save Edits" at bounding box center [591, 279] width 57 height 15
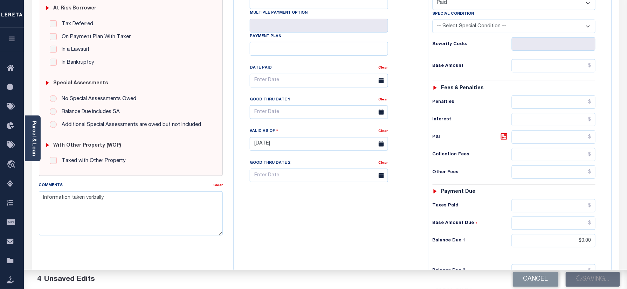
scroll to position [47, 0]
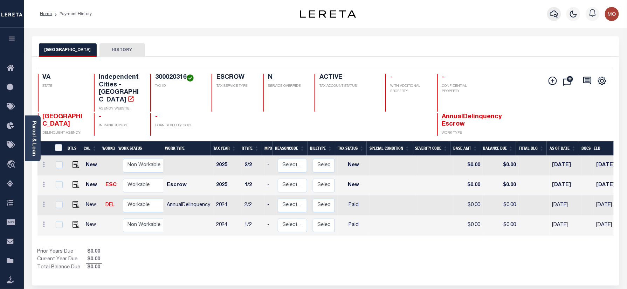
click at [552, 14] on icon "button" at bounding box center [554, 14] width 8 height 8
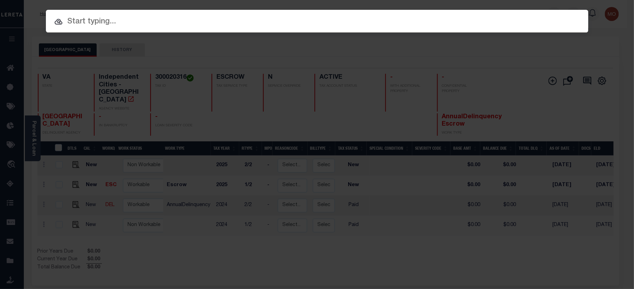
click at [96, 23] on input "text" at bounding box center [317, 22] width 543 height 12
paste input "116423"
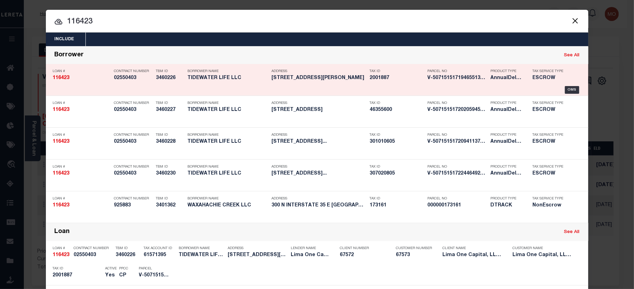
type input "116423"
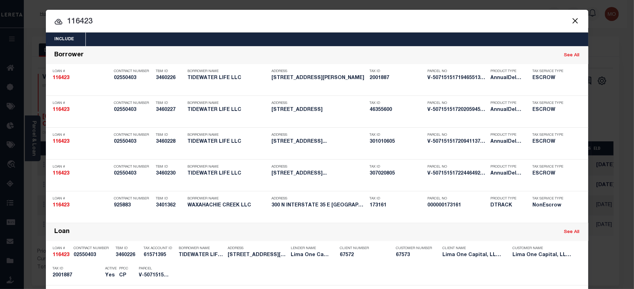
click at [104, 18] on input "116423" at bounding box center [317, 22] width 543 height 12
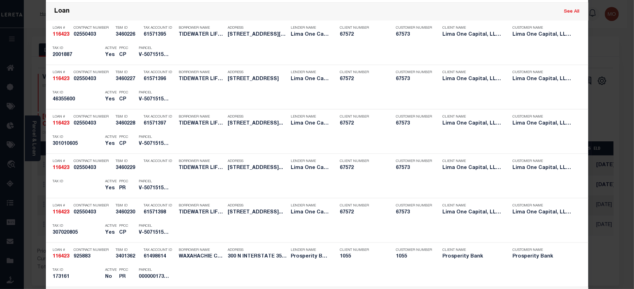
scroll to position [494, 0]
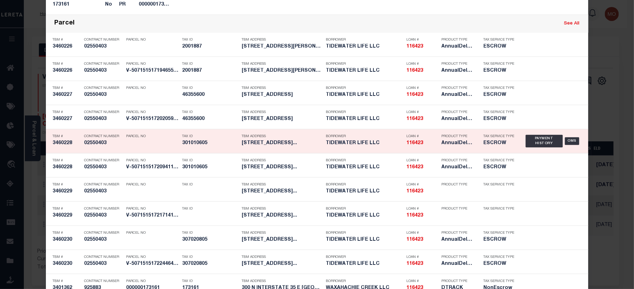
click at [183, 146] on h5 "301010605" at bounding box center [211, 143] width 56 height 6
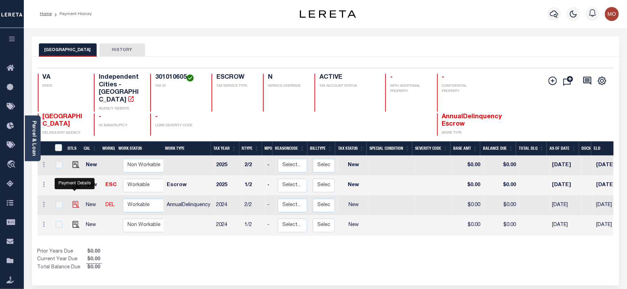
click at [75, 201] on img "" at bounding box center [76, 204] width 7 height 7
checkbox input "true"
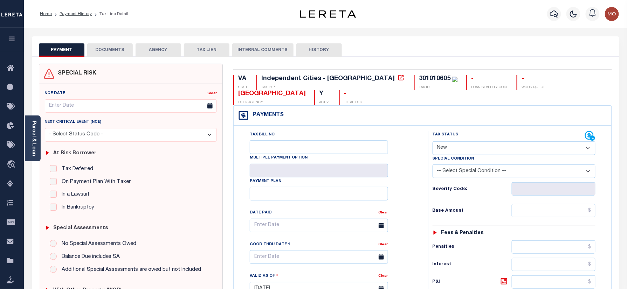
drag, startPoint x: 449, startPoint y: 153, endPoint x: 454, endPoint y: 158, distance: 6.5
click at [449, 153] on select "- Select Status Code - Open Due/Unpaid Paid Incomplete No Tax Due Internal Refu…" at bounding box center [514, 149] width 163 height 14
select select "PYD"
click at [433, 142] on select "- Select Status Code - Open Due/Unpaid Paid Incomplete No Tax Due Internal Refu…" at bounding box center [514, 149] width 163 height 14
type input "[DATE]"
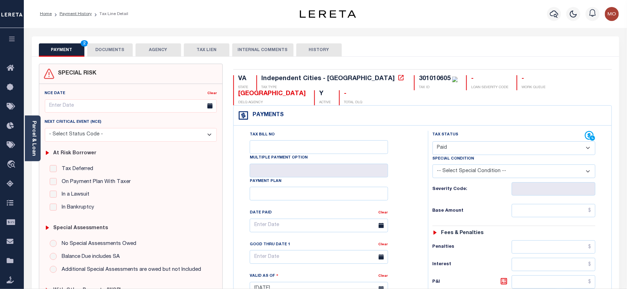
click at [417, 191] on div "Tax Bill No Multiple Payment Option Payment Plan Clear" at bounding box center [329, 229] width 177 height 197
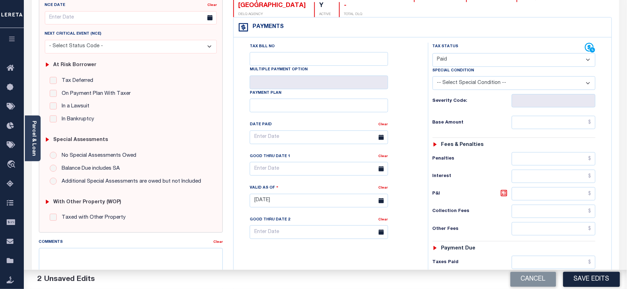
scroll to position [187, 0]
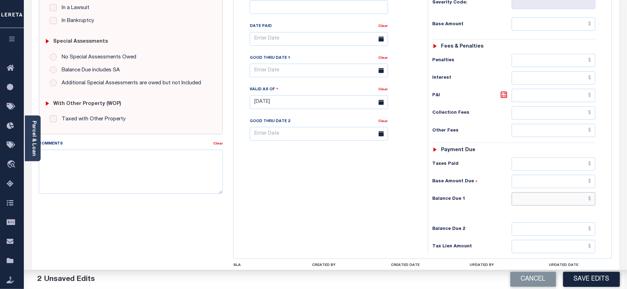
click at [531, 205] on input "text" at bounding box center [554, 199] width 84 height 13
type input "$0.00"
click at [370, 199] on div "Tax Bill No Multiple Payment Option Payment Plan Clear" at bounding box center [328, 98] width 187 height 309
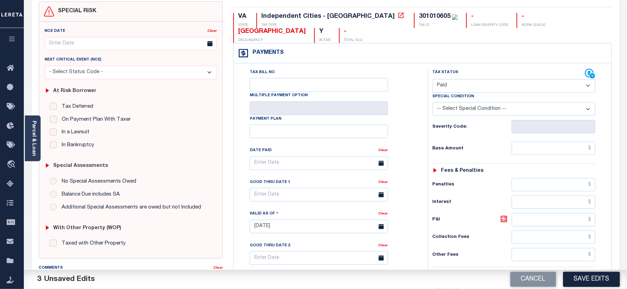
scroll to position [0, 0]
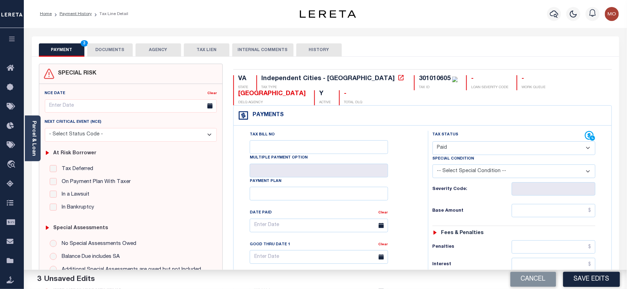
click at [419, 82] on div "301010605" at bounding box center [435, 79] width 32 height 6
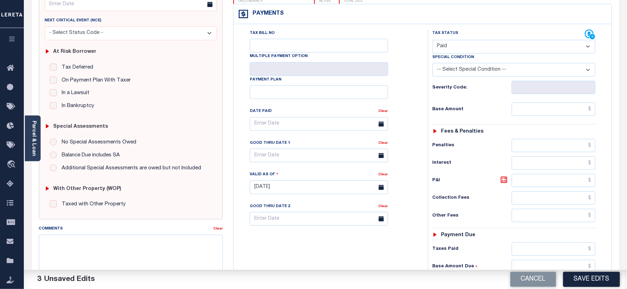
scroll to position [187, 0]
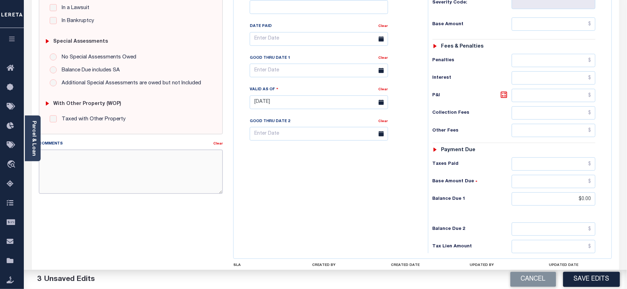
click at [164, 165] on textarea "Comments" at bounding box center [131, 172] width 184 height 44
paste textarea "Information taken verbally"
type textarea "Information taken verbally"
click at [586, 276] on button "Save Edits" at bounding box center [591, 279] width 57 height 15
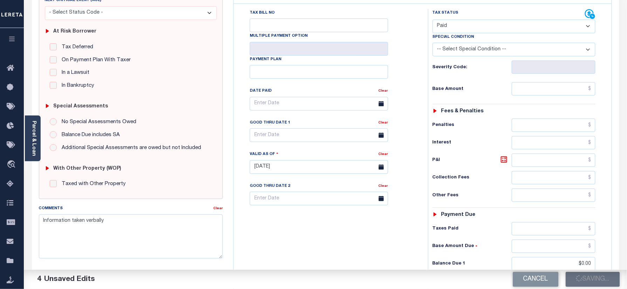
scroll to position [47, 0]
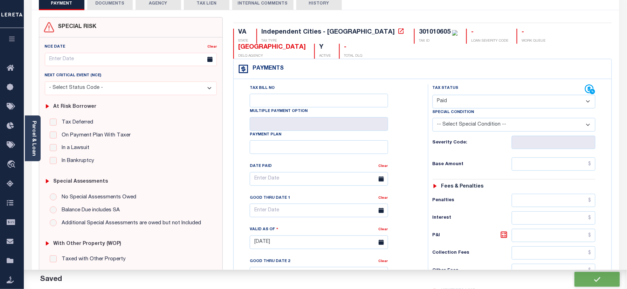
checkbox input "false"
type input "$0"
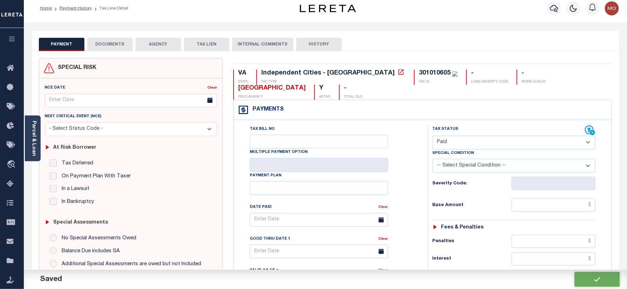
scroll to position [0, 0]
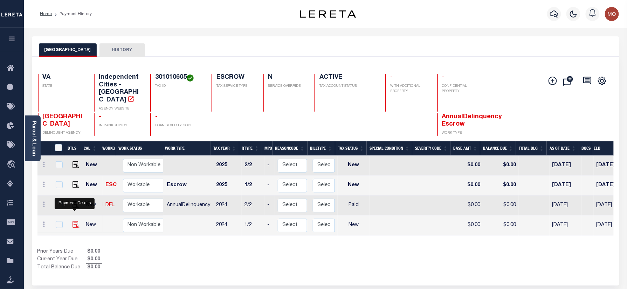
click at [73, 221] on img "" at bounding box center [76, 224] width 7 height 7
checkbox input "true"
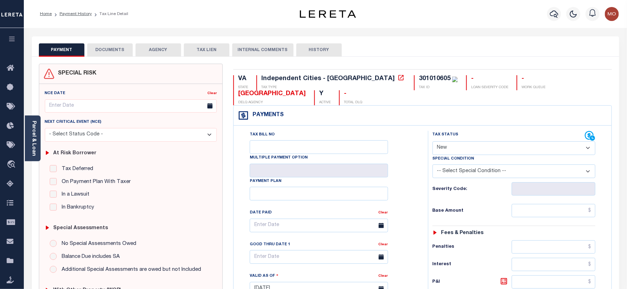
click at [453, 128] on div "Tax Bill No Multiple Payment Option Payment Plan" at bounding box center [423, 286] width 378 height 320
click at [449, 149] on select "- Select Status Code - Open Due/Unpaid Paid Incomplete No Tax Due Internal Refu…" at bounding box center [514, 149] width 163 height 14
select select "PYD"
click at [433, 142] on select "- Select Status Code - Open Due/Unpaid Paid Incomplete No Tax Due Internal Refu…" at bounding box center [514, 149] width 163 height 14
type input "[DATE]"
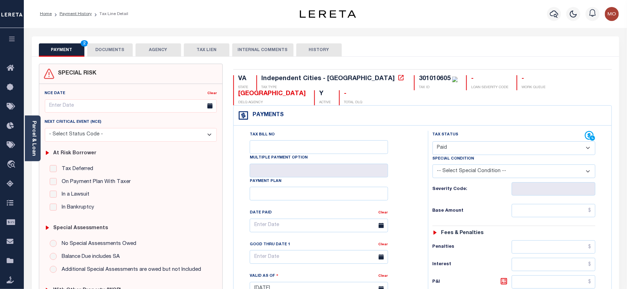
click at [409, 192] on div "Tax Bill No Multiple Payment Option Payment Plan Clear" at bounding box center [329, 229] width 177 height 197
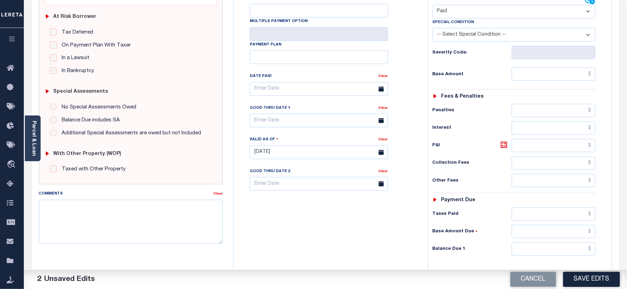
scroll to position [233, 0]
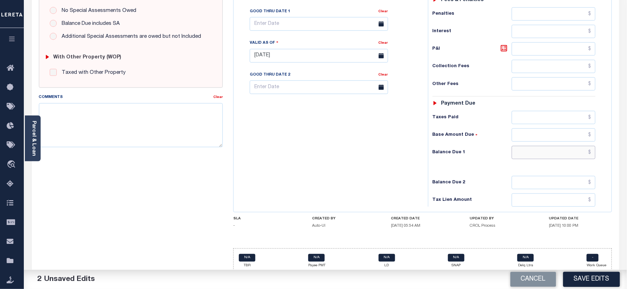
drag, startPoint x: 533, startPoint y: 156, endPoint x: 406, endPoint y: 155, distance: 127.2
click at [533, 156] on input "text" at bounding box center [554, 152] width 84 height 13
type input "$0.00"
click at [401, 155] on div "Tax Bill No Multiple Payment Option Payment Plan Clear" at bounding box center [328, 52] width 187 height 309
click at [118, 125] on textarea "Comments" at bounding box center [131, 125] width 184 height 44
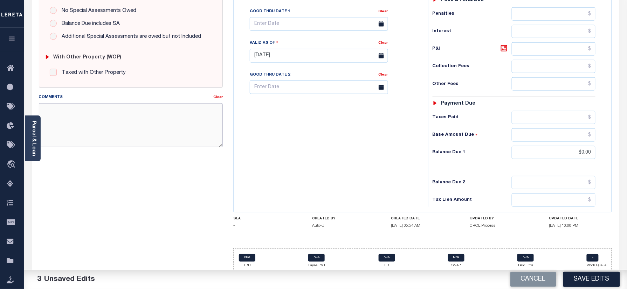
paste textarea "Information taken verbally"
type textarea "Information taken verbally"
click at [583, 277] on button "Save Edits" at bounding box center [591, 279] width 57 height 15
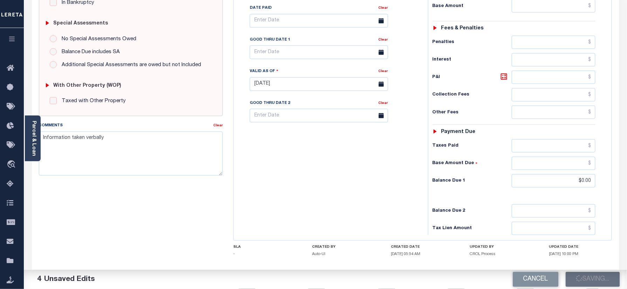
scroll to position [93, 0]
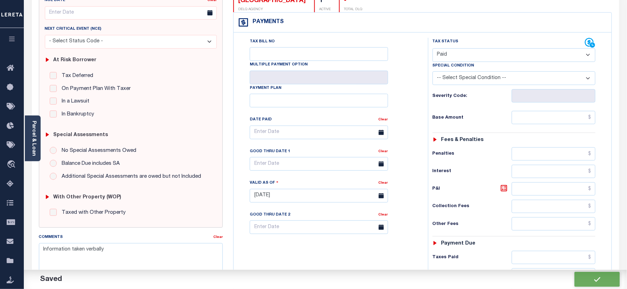
checkbox input "false"
type input "$0"
